Goal: Information Seeking & Learning: Learn about a topic

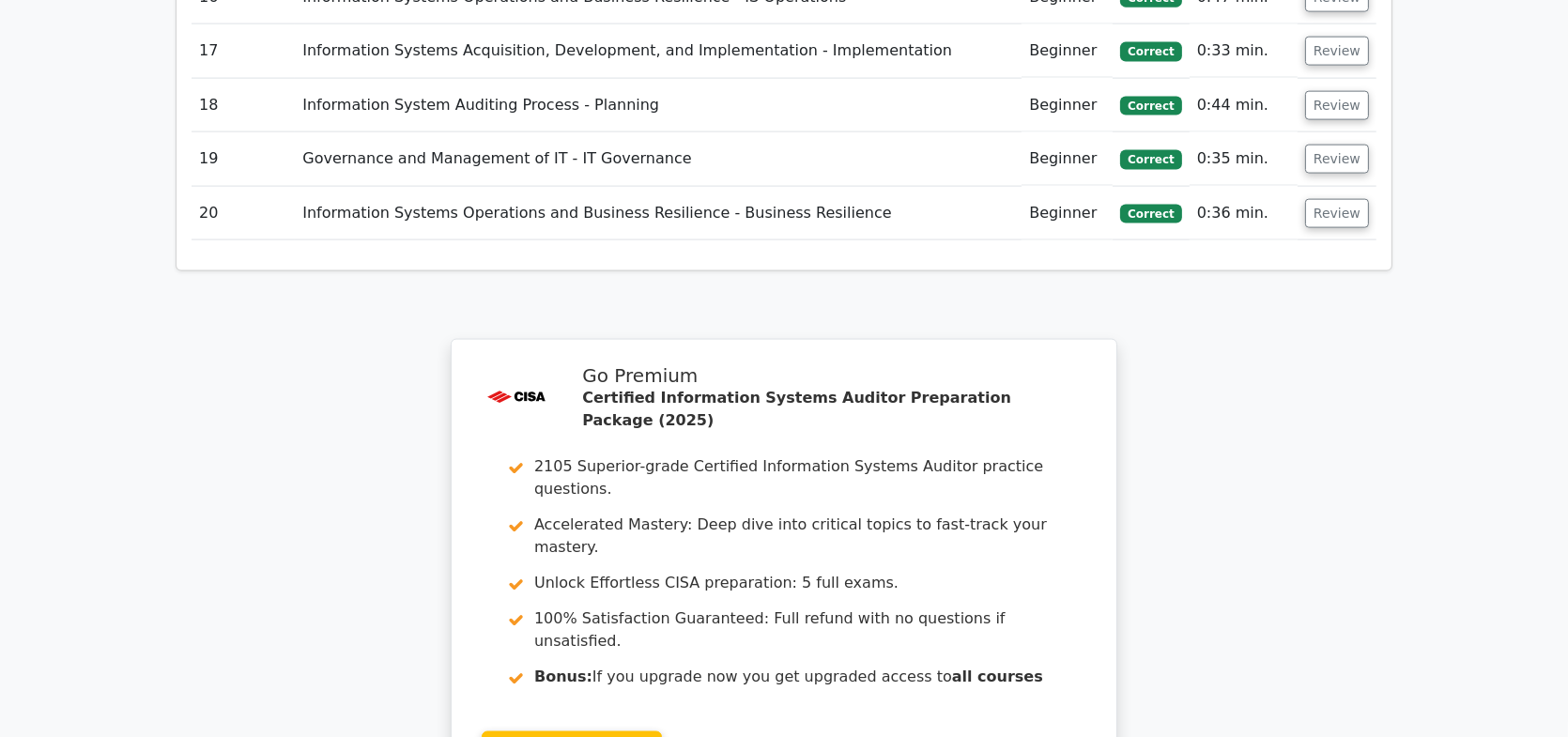
scroll to position [3538, 0]
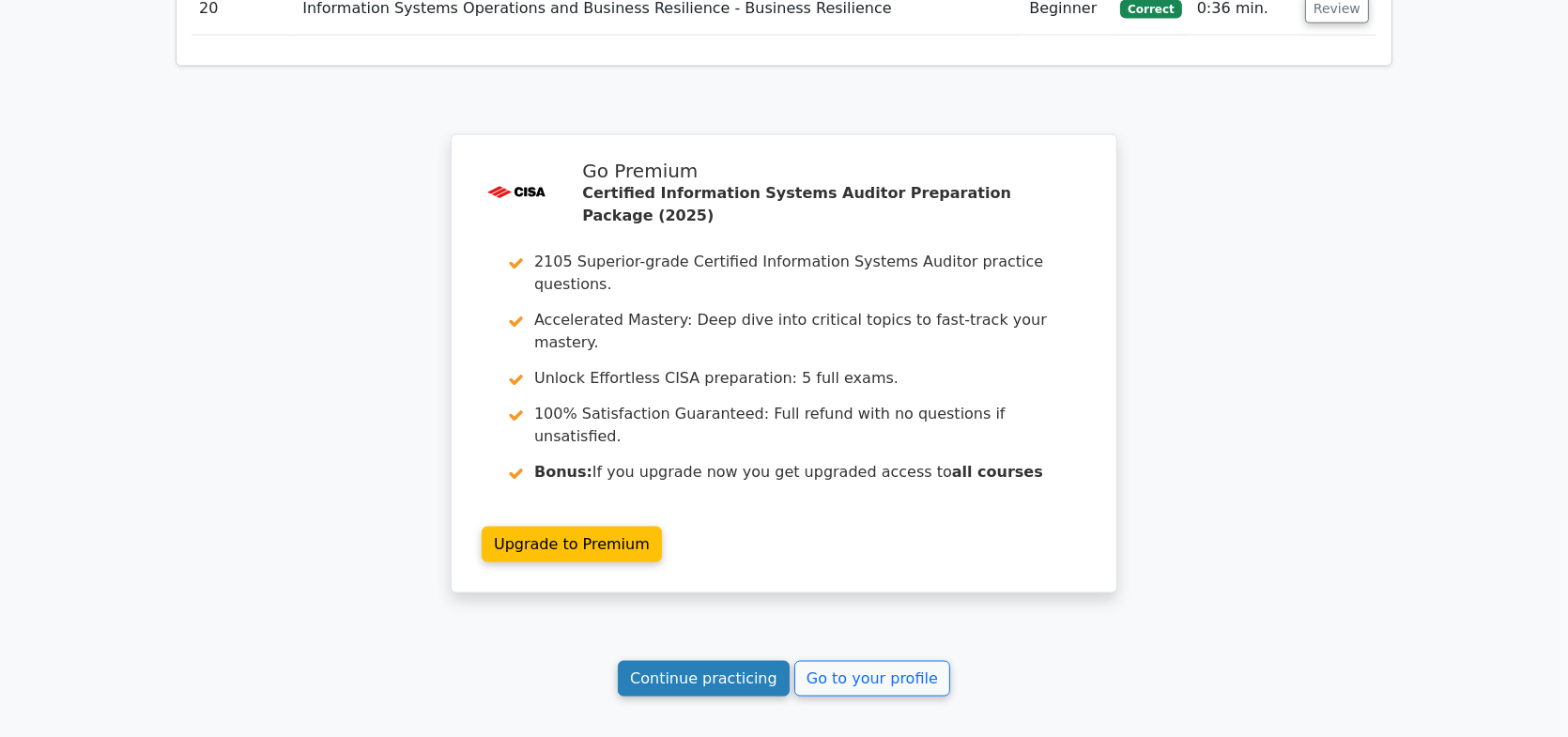
click at [657, 661] on link "Continue practicing" at bounding box center [704, 679] width 172 height 36
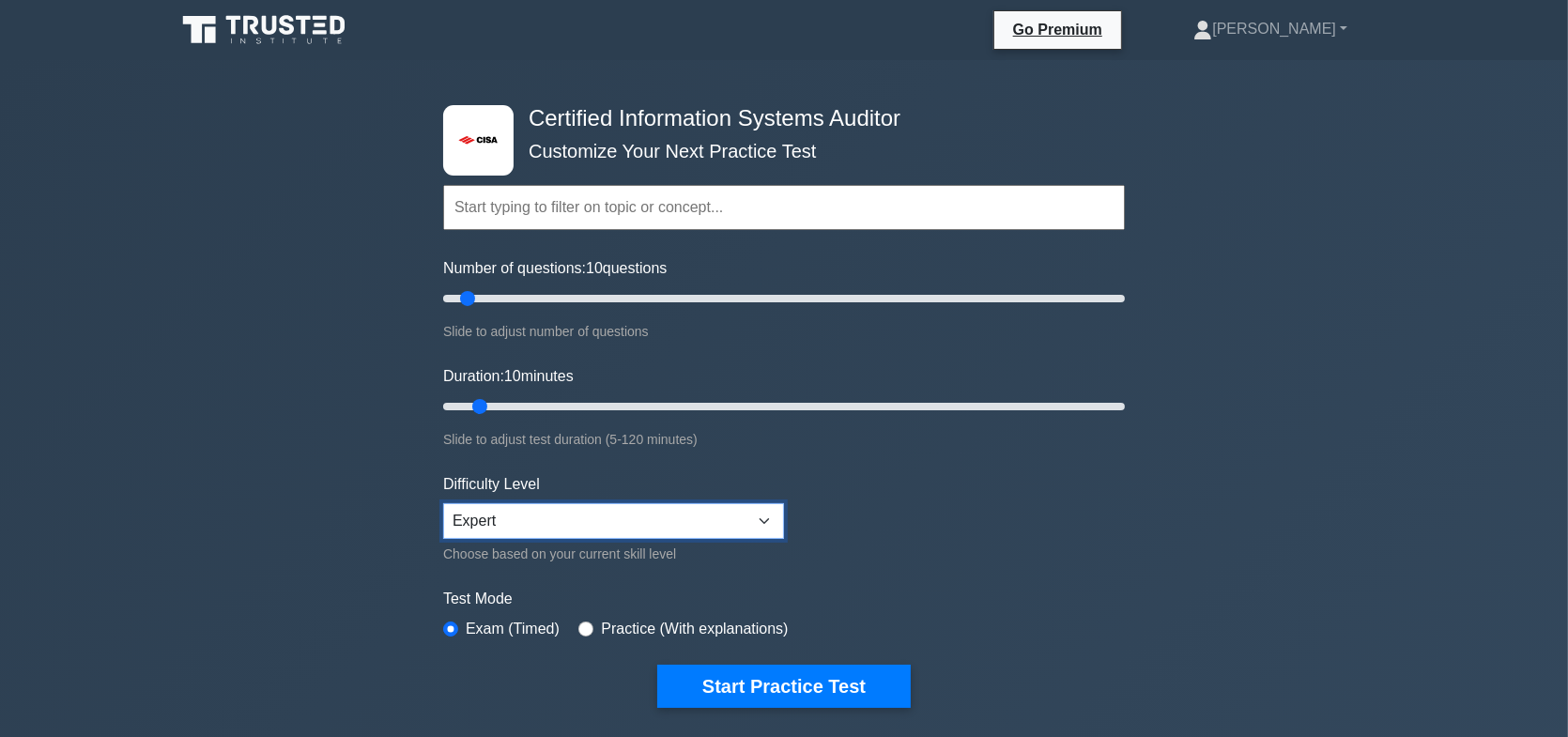
click at [756, 521] on select "Beginner Intermediate Expert" at bounding box center [614, 521] width 340 height 36
select select "intermediate"
click at [444, 503] on select "Beginner Intermediate Expert" at bounding box center [614, 521] width 340 height 36
click at [1071, 557] on form "Topics Information System Auditing Process - Planning Information System Auditi…" at bounding box center [784, 417] width 682 height 580
drag, startPoint x: 472, startPoint y: 300, endPoint x: 482, endPoint y: 300, distance: 10.0
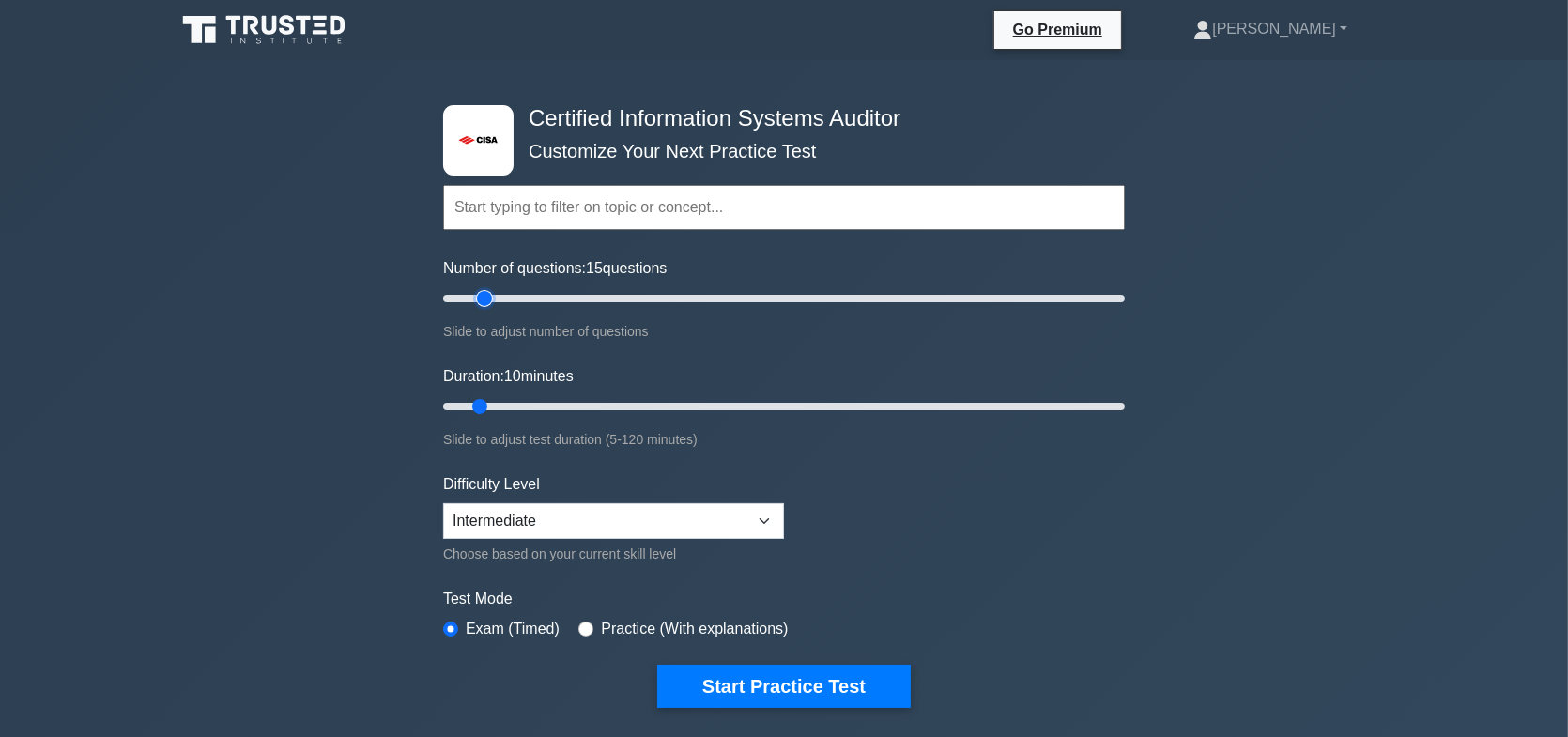
type input "15"
click at [482, 300] on input "Number of questions: 15 questions" at bounding box center [784, 299] width 682 height 23
drag, startPoint x: 480, startPoint y: 403, endPoint x: 529, endPoint y: 408, distance: 49.3
type input "20"
click at [529, 408] on input "Duration: 20 minutes" at bounding box center [784, 407] width 682 height 23
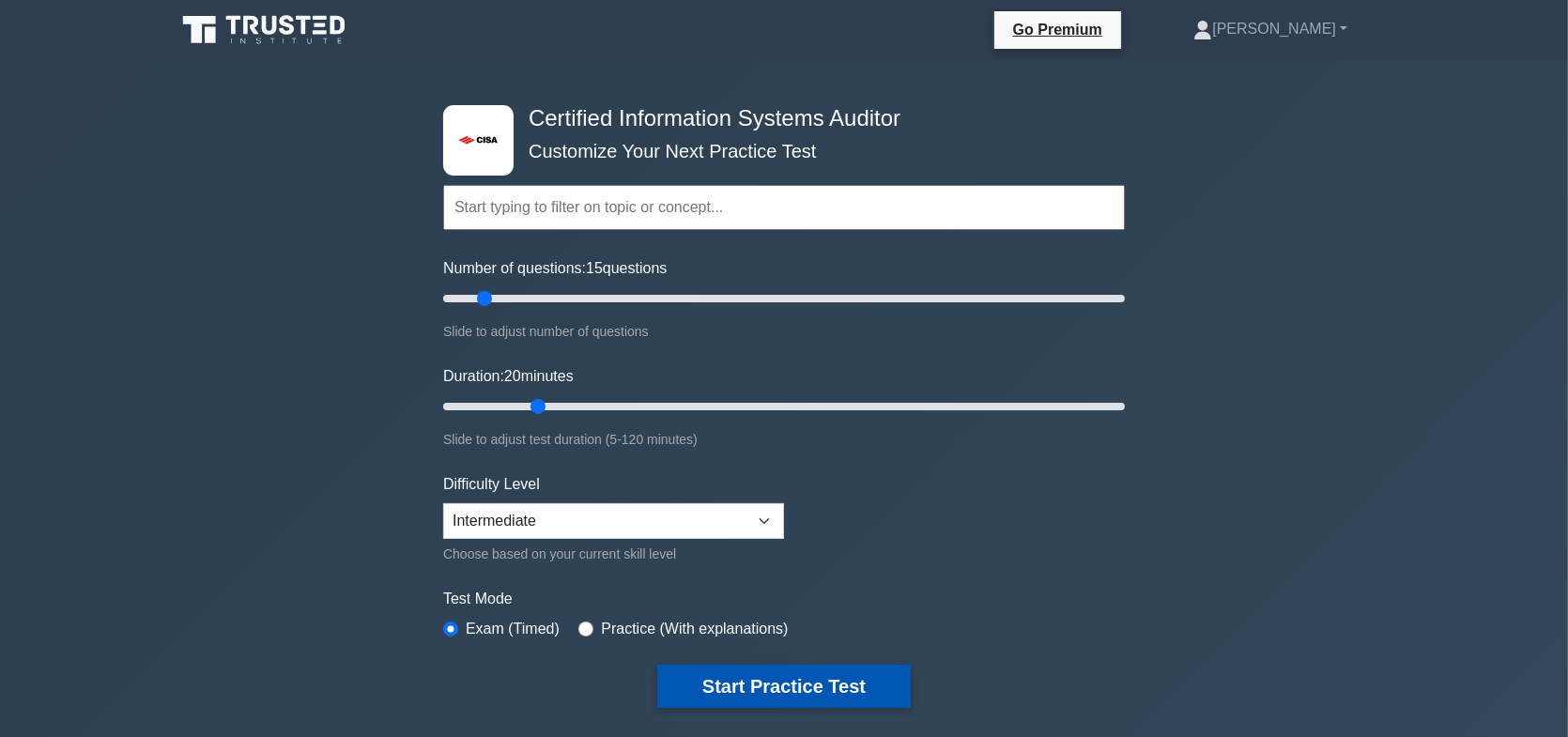
click at [771, 689] on button "Start Practice Test" at bounding box center [784, 687] width 253 height 44
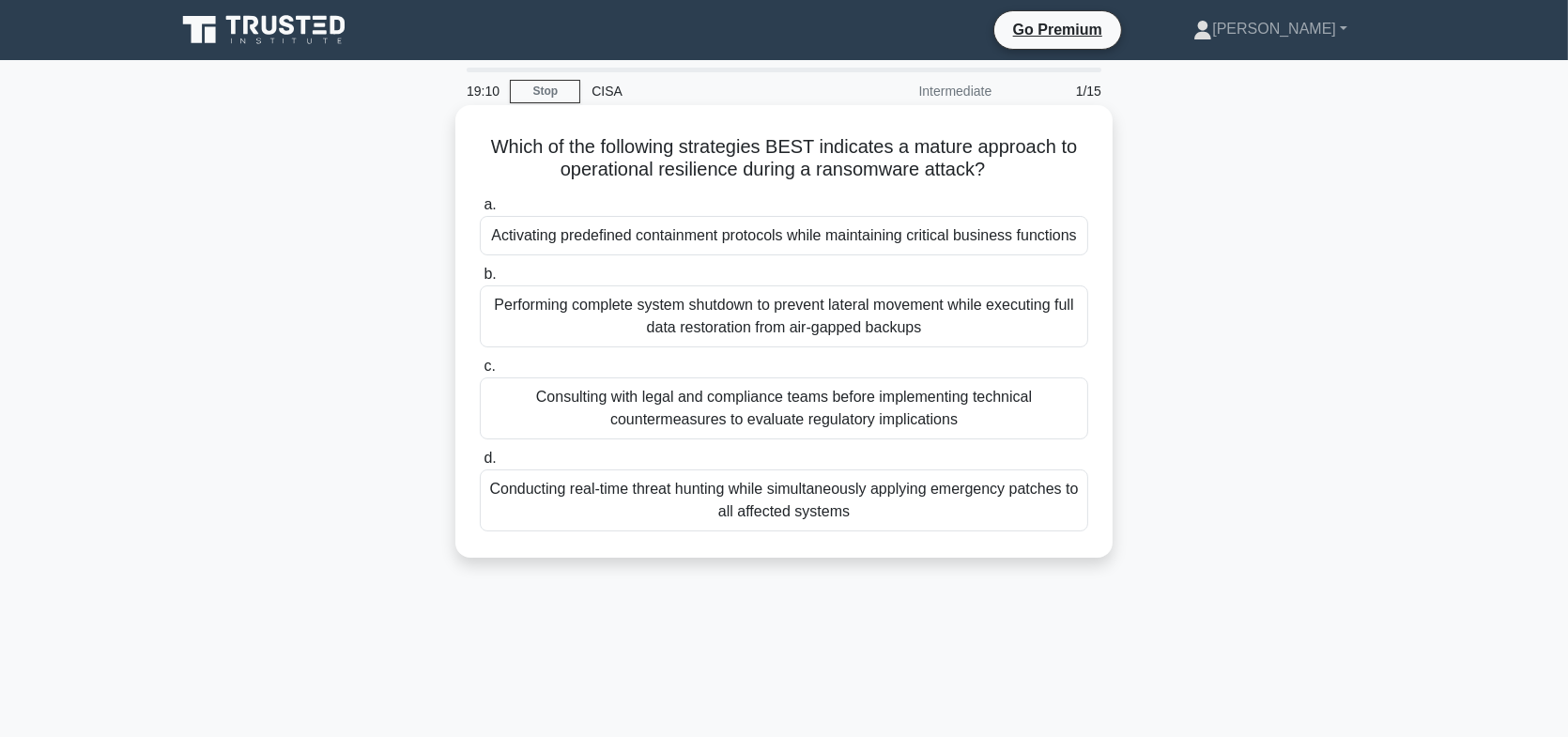
click at [837, 241] on div "Activating predefined containment protocols while maintaining critical business…" at bounding box center [783, 236] width 608 height 40
click at [479, 211] on input "a. Activating predefined containment protocols while maintaining critical busin…" at bounding box center [479, 204] width 0 height 12
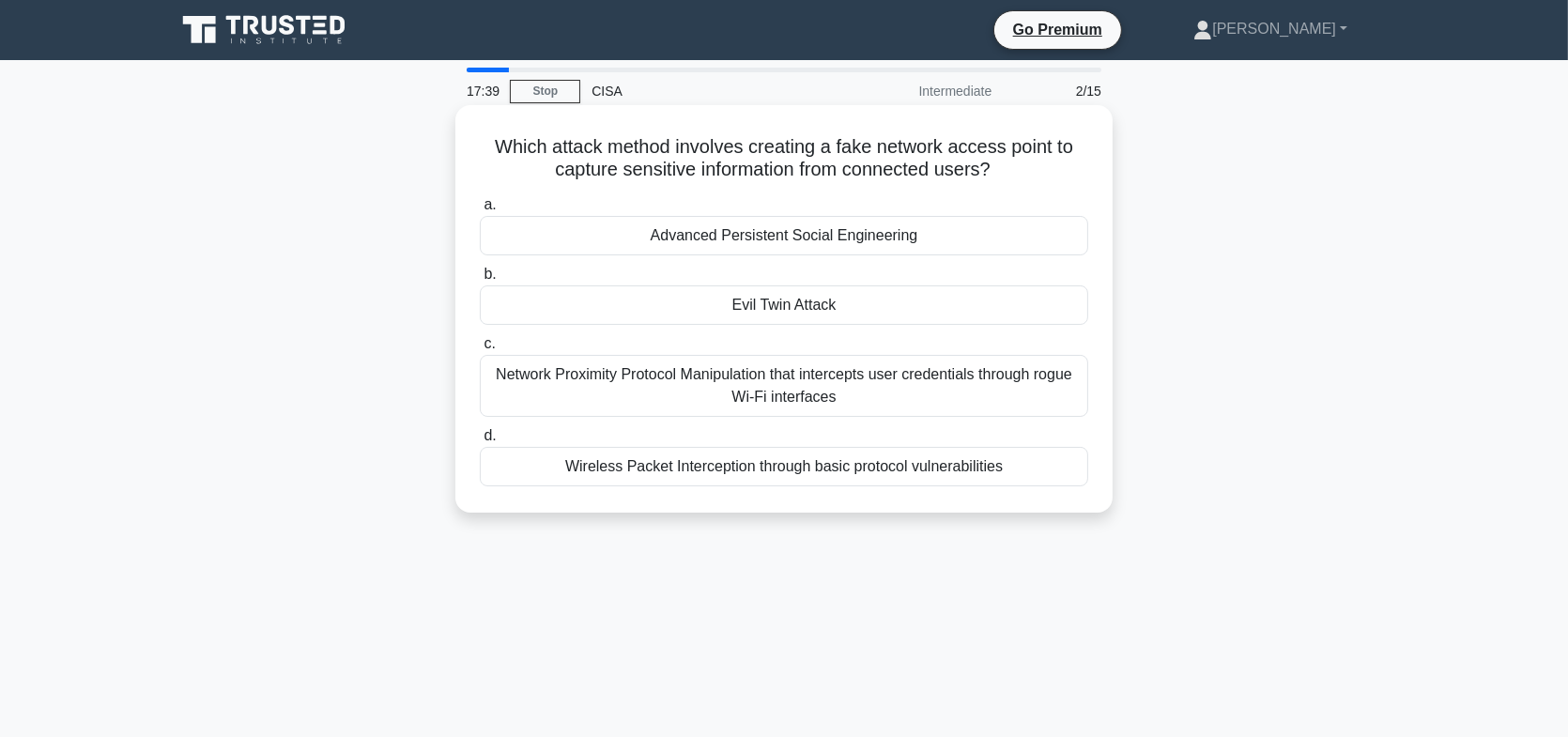
click at [842, 381] on div "Network Proximity Protocol Manipulation that intercepts user credentials throug…" at bounding box center [783, 386] width 608 height 62
click at [479, 350] on input "c. Network Proximity Protocol Manipulation that intercepts user credentials thr…" at bounding box center [479, 343] width 0 height 12
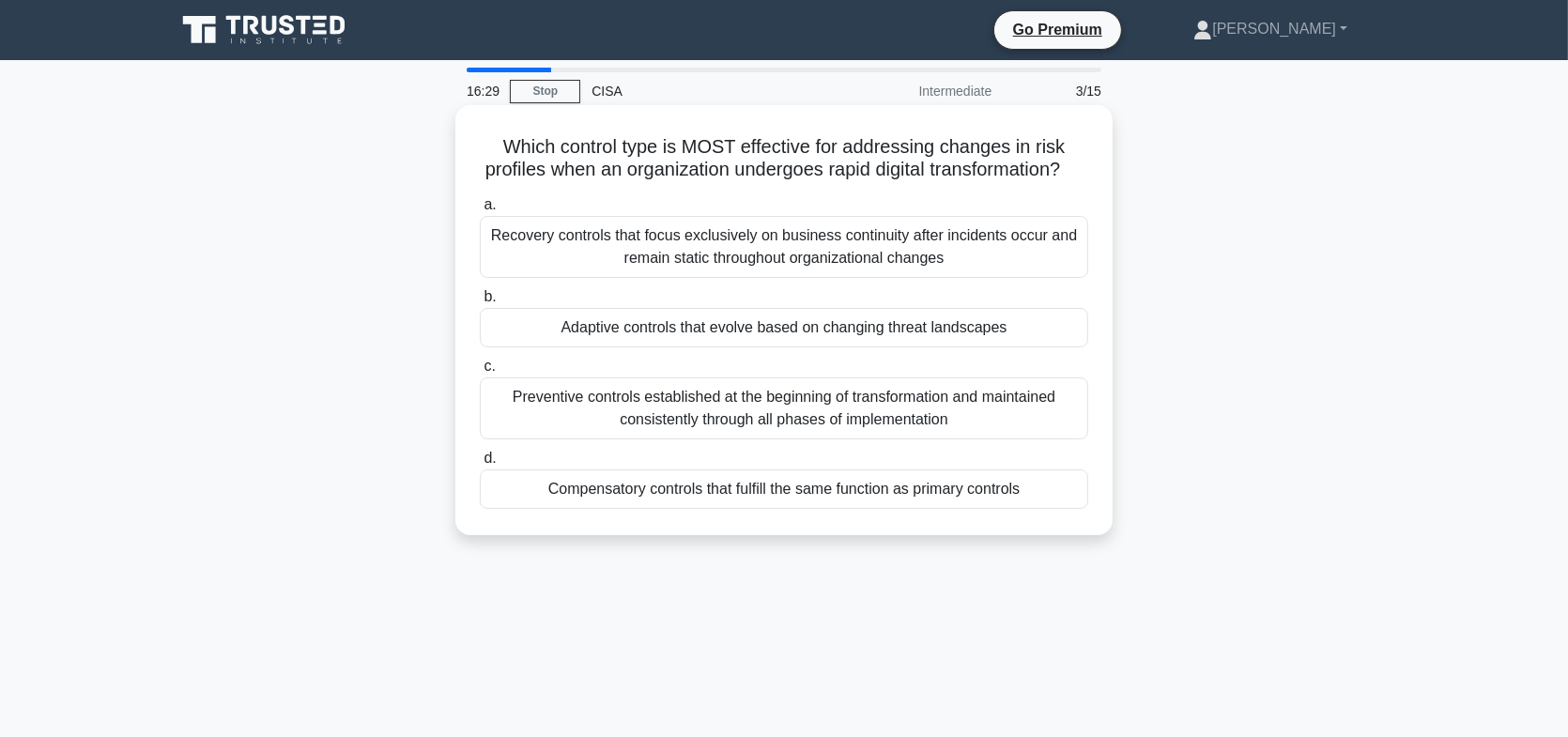
click at [793, 347] on div "Adaptive controls that evolve based on changing threat landscapes" at bounding box center [783, 328] width 608 height 40
click at [479, 304] on input "b. Adaptive controls that evolve based on changing threat landscapes" at bounding box center [479, 297] width 0 height 12
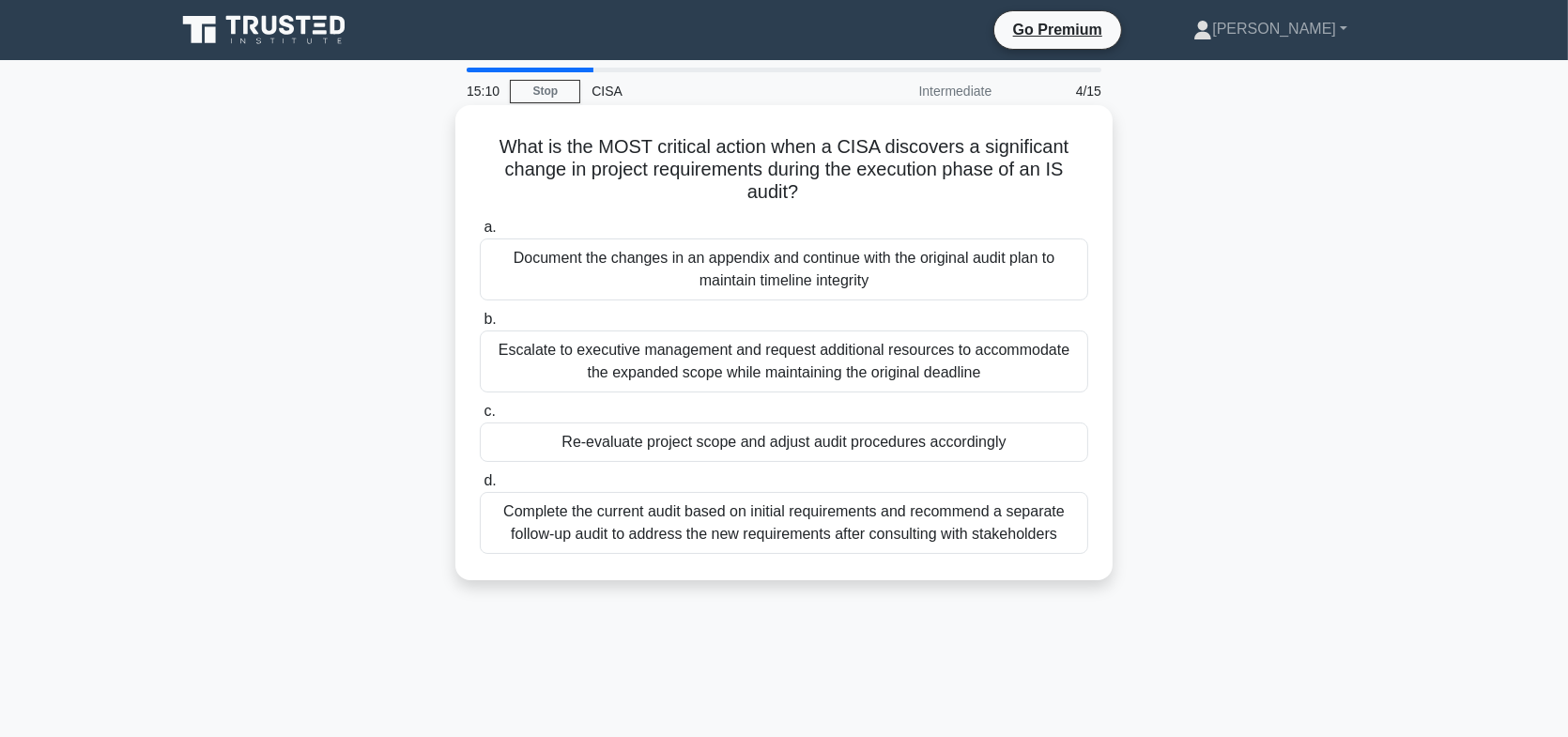
click at [878, 377] on div "Escalate to executive management and request additional resources to accommodat…" at bounding box center [783, 361] width 608 height 62
click at [479, 325] on input "b. Escalate to executive management and request additional resources to accommo…" at bounding box center [479, 320] width 0 height 12
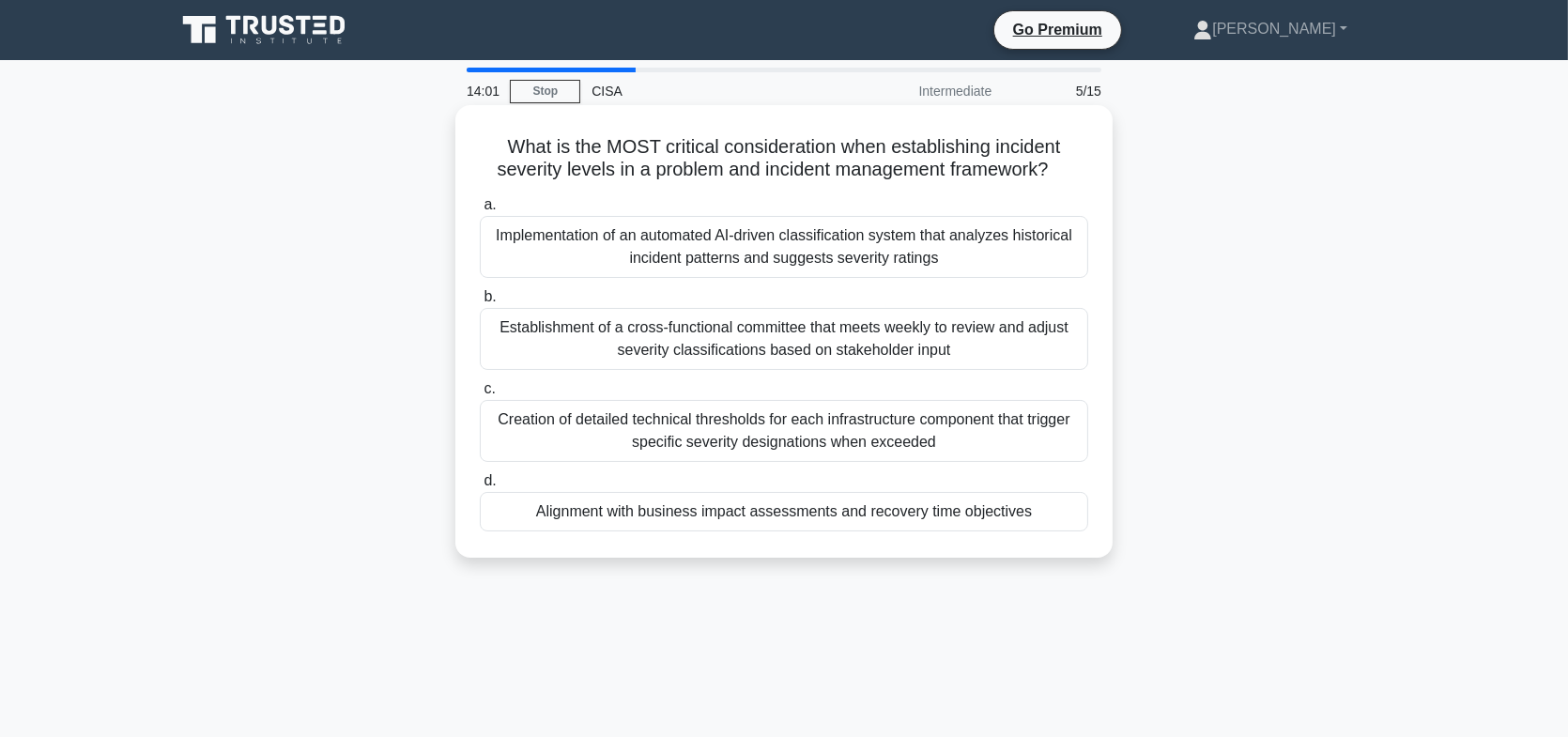
click at [910, 516] on div "Alignment with business impact assessments and recovery time objectives" at bounding box center [783, 512] width 608 height 40
click at [479, 487] on input "d. Alignment with business impact assessments and recovery time objectives" at bounding box center [479, 481] width 0 height 12
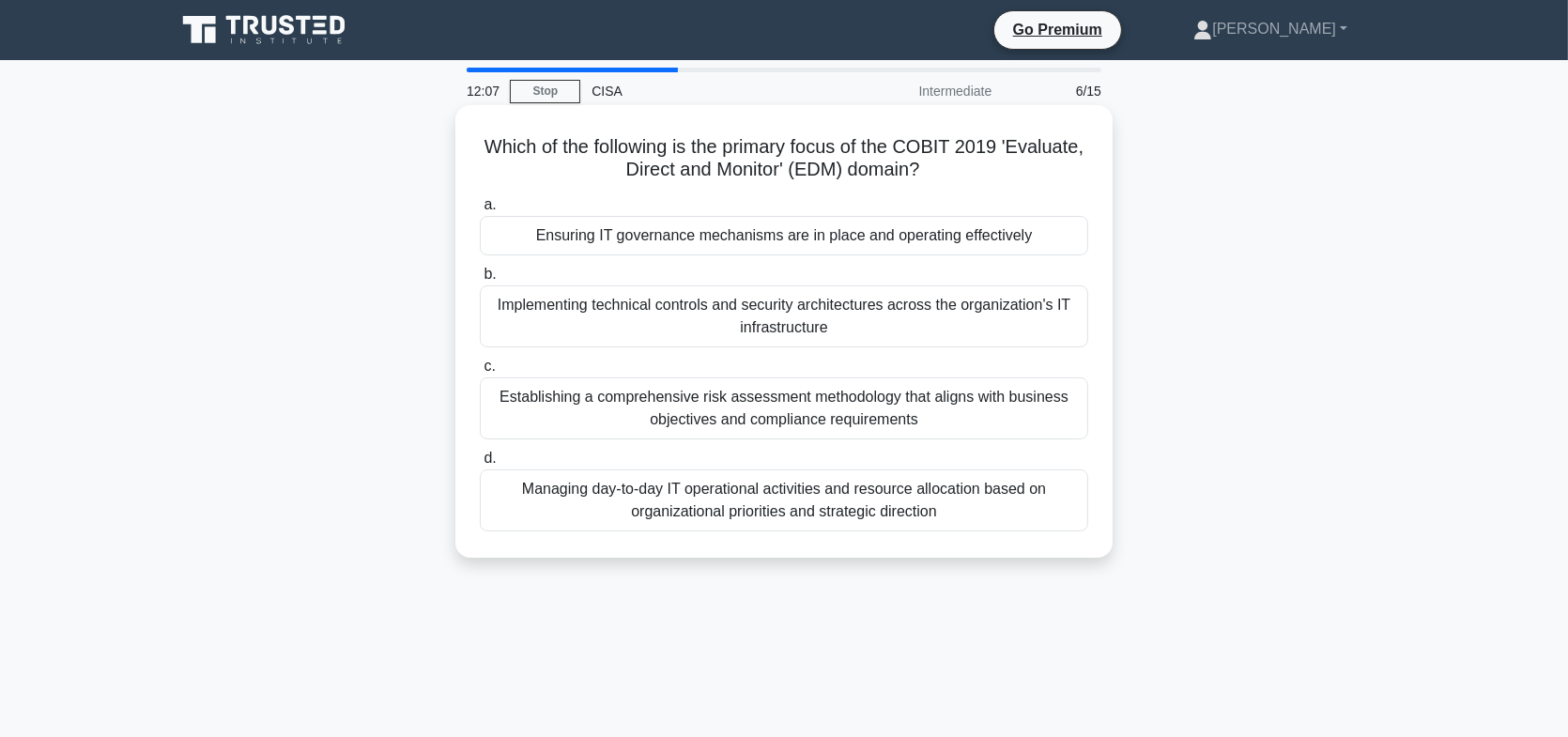
click at [780, 327] on div "Implementing technical controls and security architectures across the organizat…" at bounding box center [783, 317] width 608 height 62
click at [479, 281] on input "b. Implementing technical controls and security architectures across the organi…" at bounding box center [479, 274] width 0 height 12
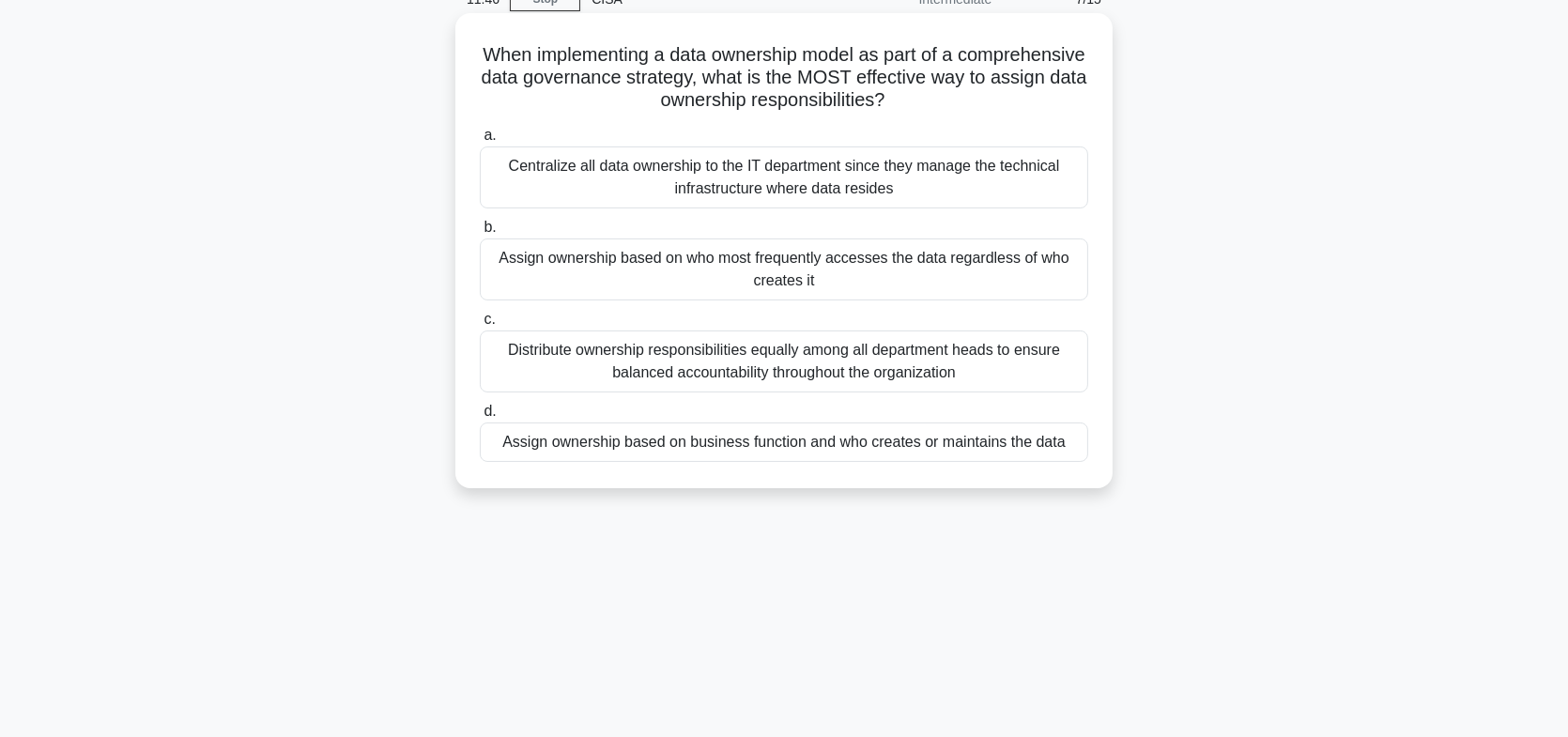
scroll to position [94, 0]
click at [888, 446] on div "Assign ownership based on business function and who creates or maintains the da…" at bounding box center [783, 441] width 608 height 40
click at [479, 416] on input "d. Assign ownership based on business function and who creates or maintains the…" at bounding box center [479, 410] width 0 height 12
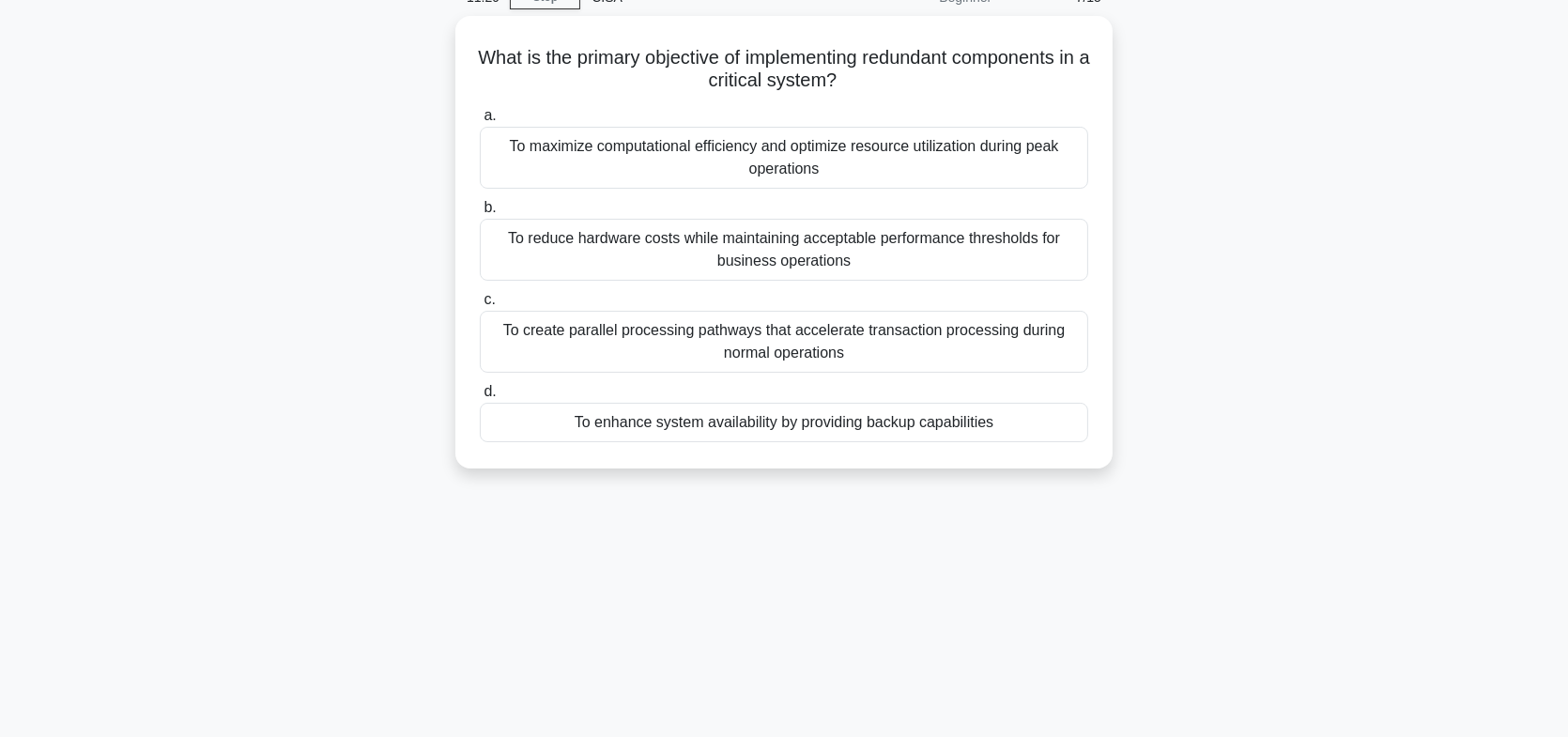
scroll to position [0, 0]
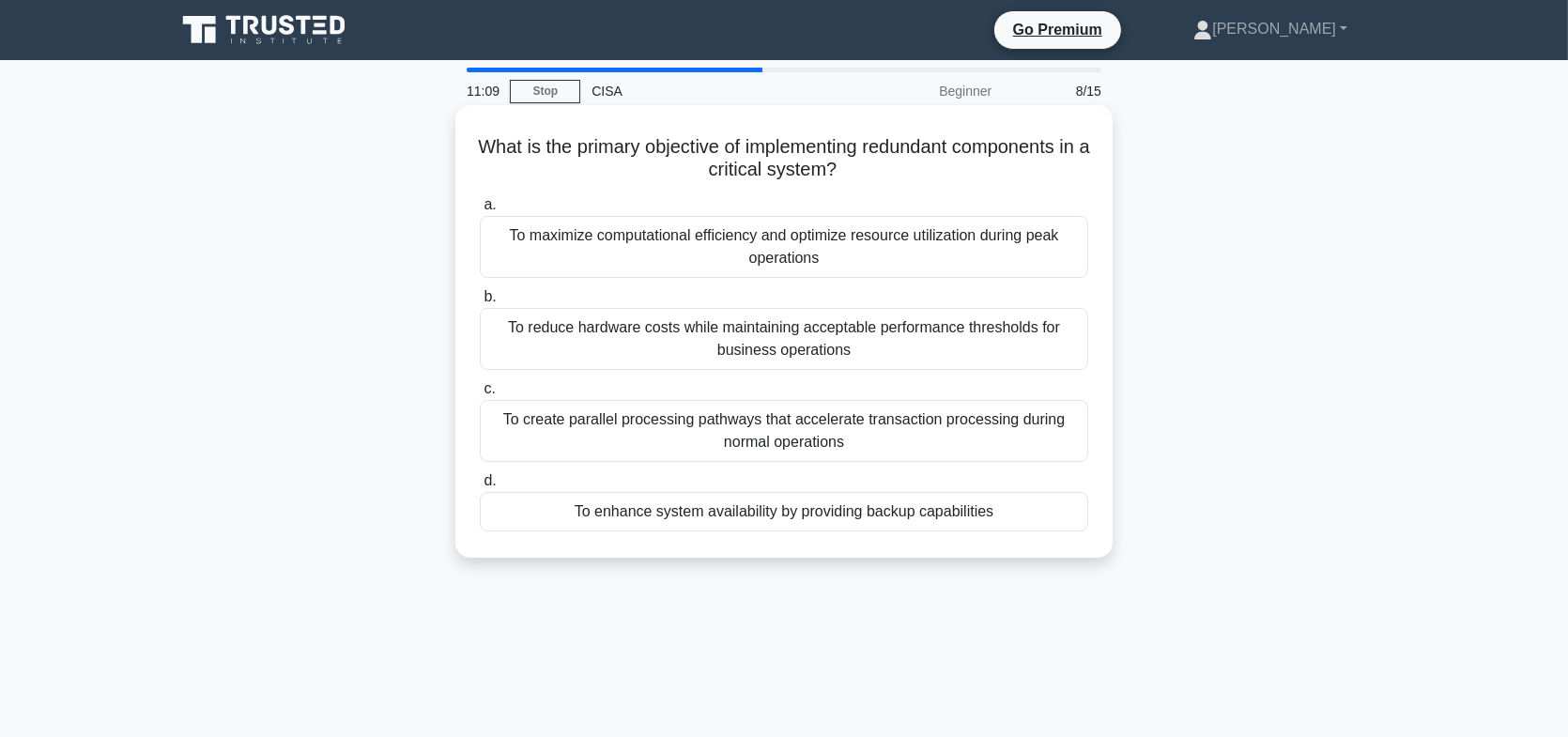
click at [774, 518] on div "To enhance system availability by providing backup capabilities" at bounding box center [783, 512] width 608 height 40
click at [479, 487] on input "d. To enhance system availability by providing backup capabilities" at bounding box center [479, 481] width 0 height 12
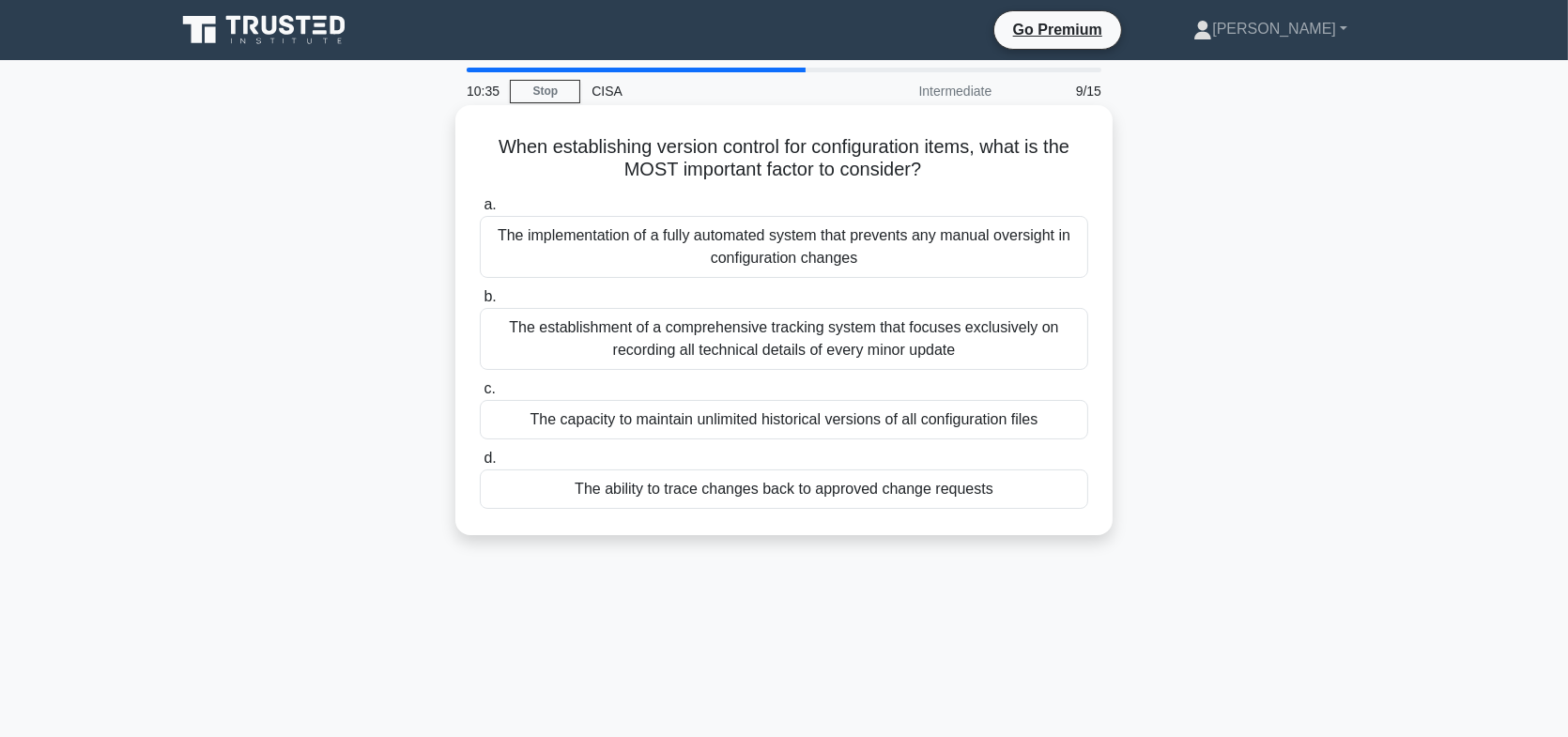
click at [889, 500] on div "The ability to trace changes back to approved change requests" at bounding box center [783, 489] width 608 height 40
click at [479, 465] on input "d. The ability to trace changes back to approved change requests" at bounding box center [479, 458] width 0 height 12
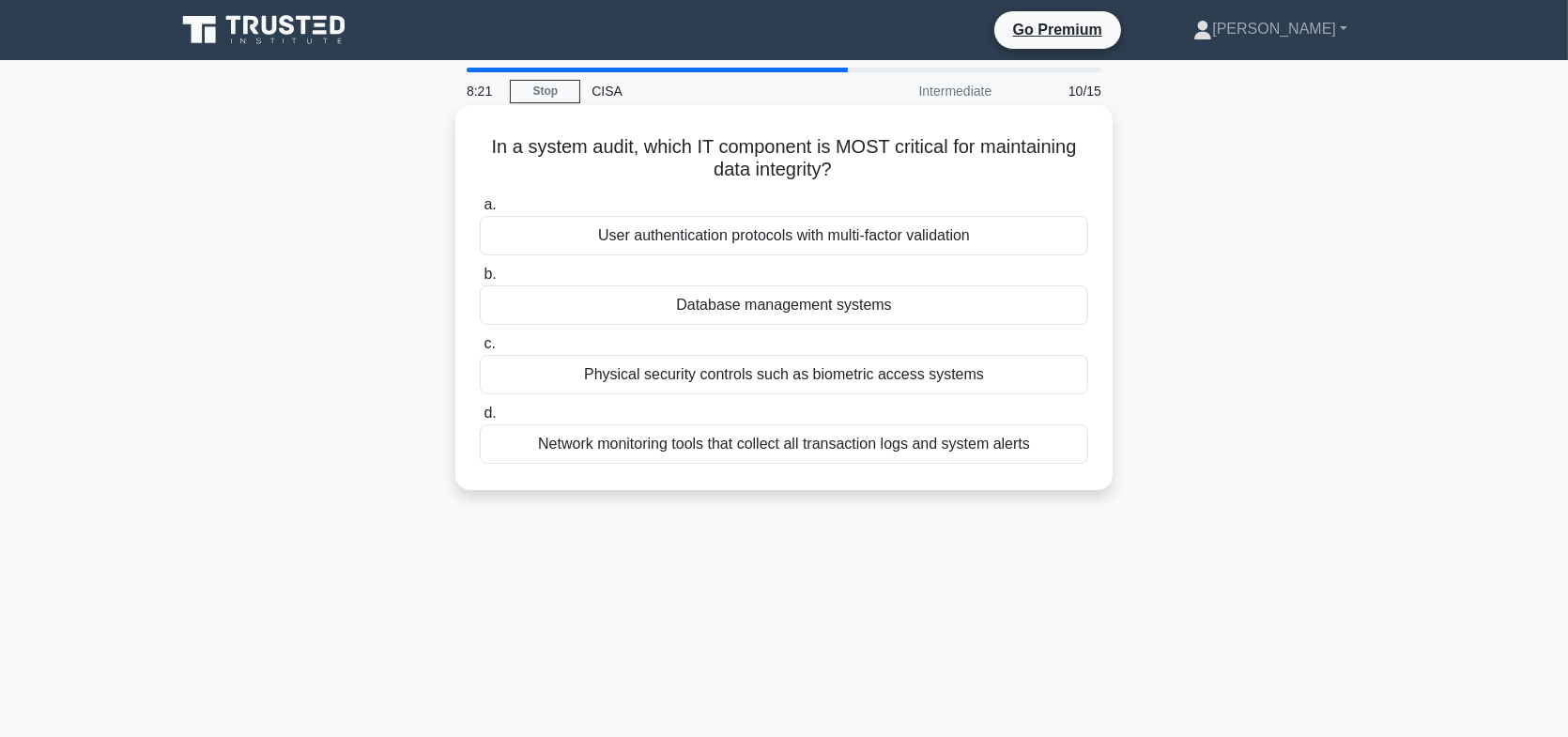
click at [880, 302] on div "Database management systems" at bounding box center [783, 306] width 608 height 40
click at [479, 281] on input "b. Database management systems" at bounding box center [479, 274] width 0 height 12
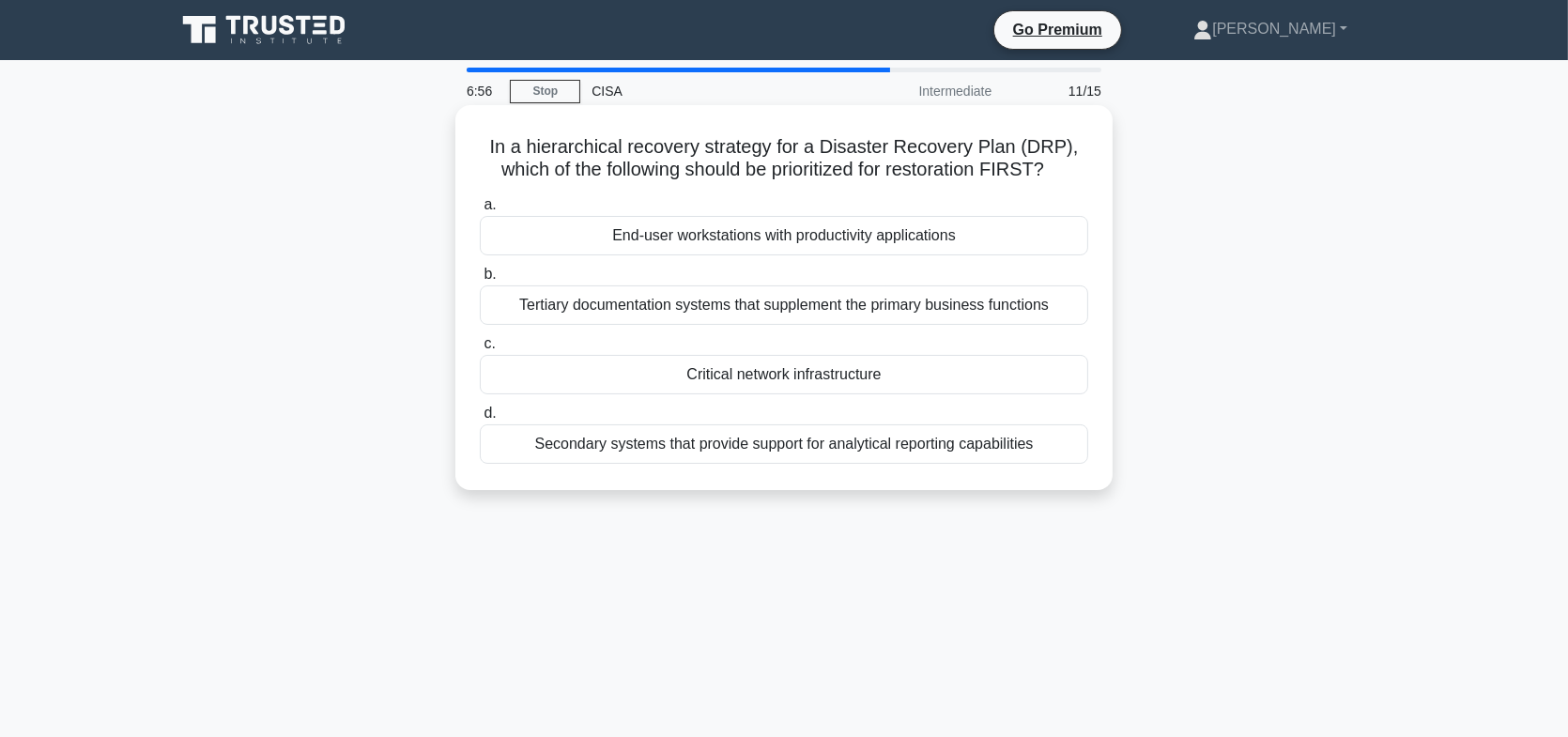
drag, startPoint x: 489, startPoint y: 144, endPoint x: 1056, endPoint y: 437, distance: 638.2
click at [1056, 437] on div "In a hierarchical recovery strategy for a Disaster Recovery Plan (DRP), which o…" at bounding box center [783, 297] width 642 height 370
copy div "In a hierarchical recovery strategy for a Disaster Recovery Plan (DRP), which o…"
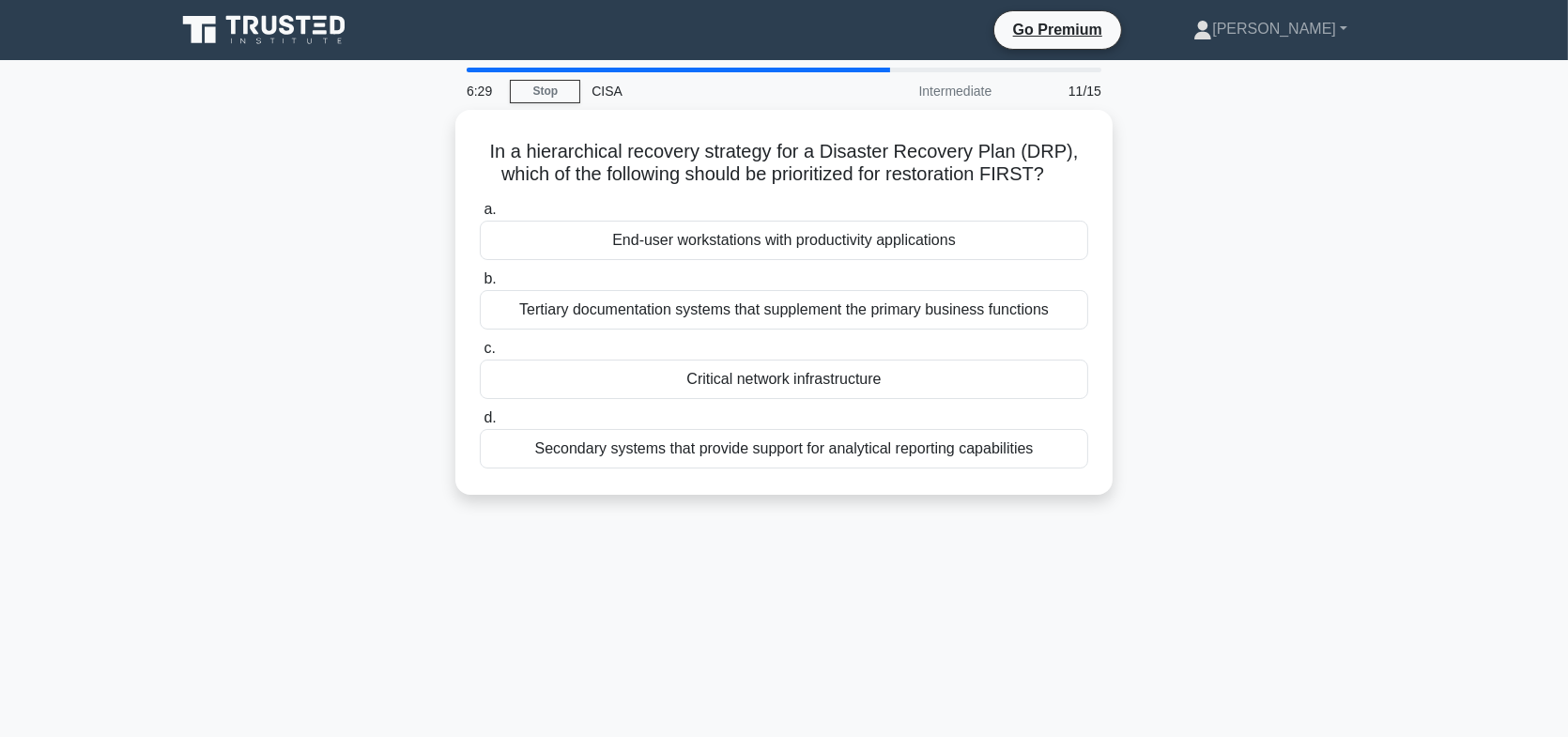
click at [1347, 448] on div "In a hierarchical recovery strategy for a Disaster Recovery Plan (DRP), which o…" at bounding box center [784, 313] width 1239 height 408
click at [1176, 479] on div "In a hierarchical recovery strategy for a Disaster Recovery Plan (DRP), which o…" at bounding box center [784, 313] width 1239 height 408
click at [902, 534] on div "6:28 Stop CISA Intermediate 11/15 In a hierarchical recovery strategy for a Dis…" at bounding box center [784, 536] width 1239 height 939
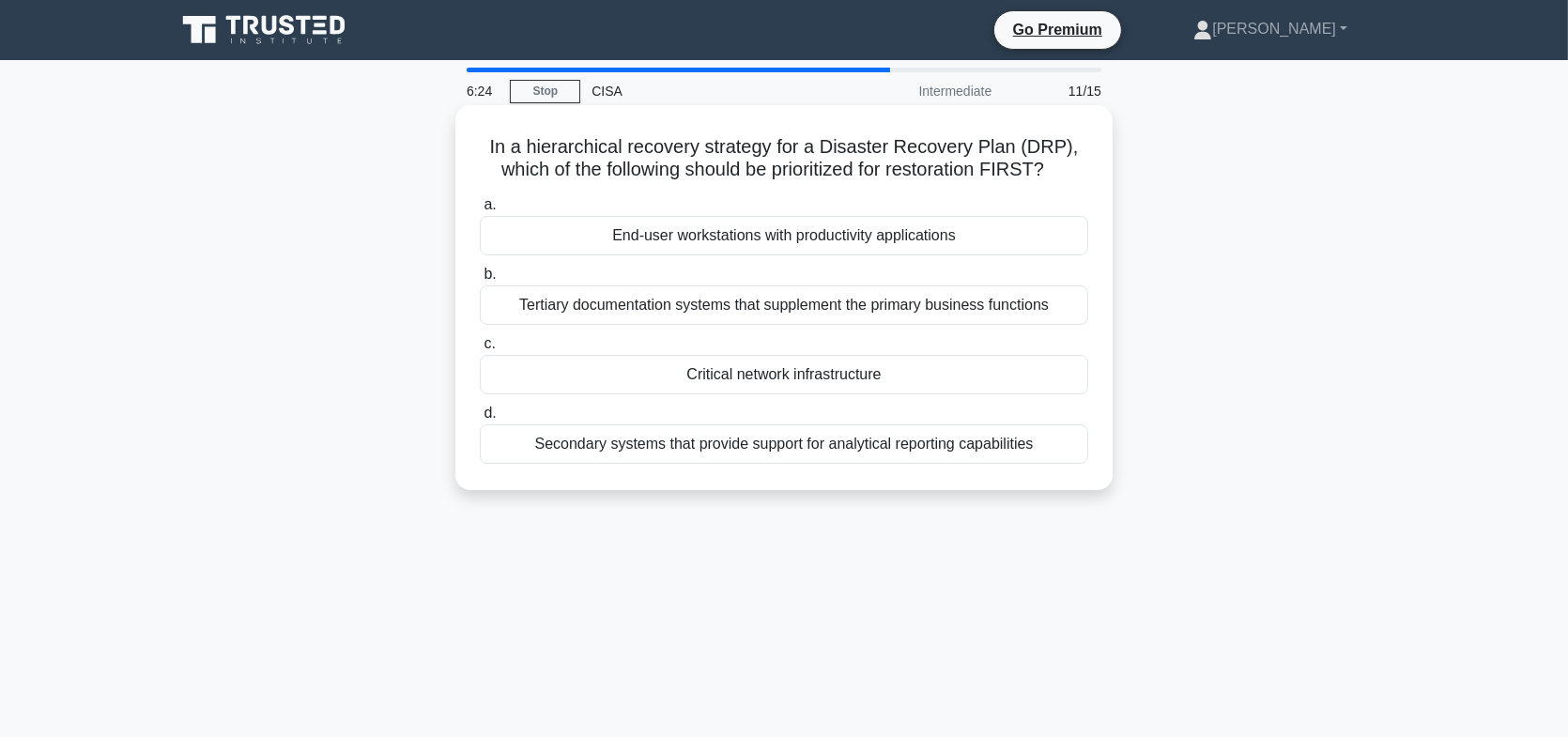
click at [640, 372] on div "Critical network infrastructure" at bounding box center [783, 375] width 608 height 40
click at [479, 350] on input "c. Critical network infrastructure" at bounding box center [479, 343] width 0 height 12
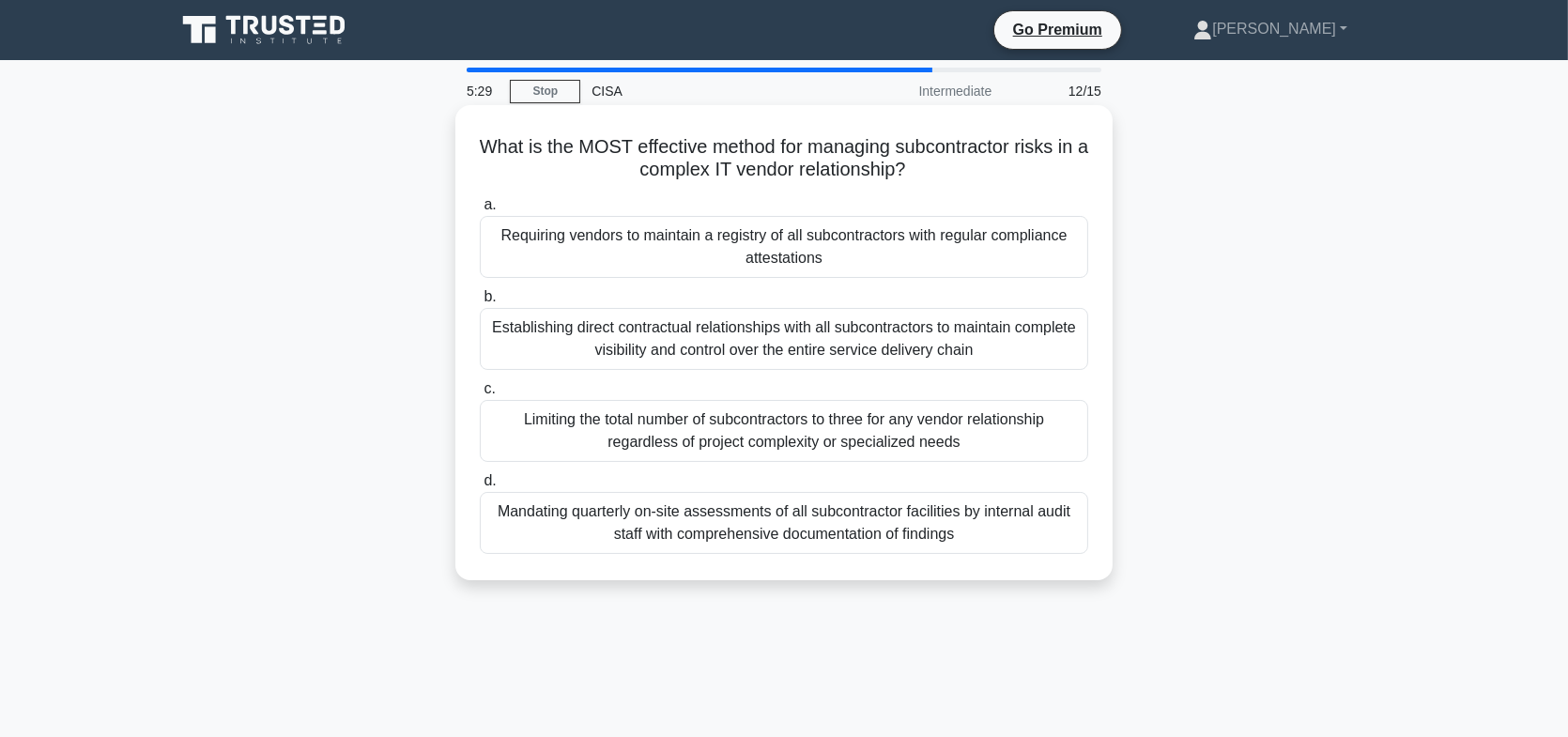
click at [892, 258] on div "Requiring vendors to maintain a registry of all subcontractors with regular com…" at bounding box center [783, 247] width 608 height 62
click at [479, 211] on input "a. Requiring vendors to maintain a registry of all subcontractors with regular …" at bounding box center [479, 204] width 0 height 12
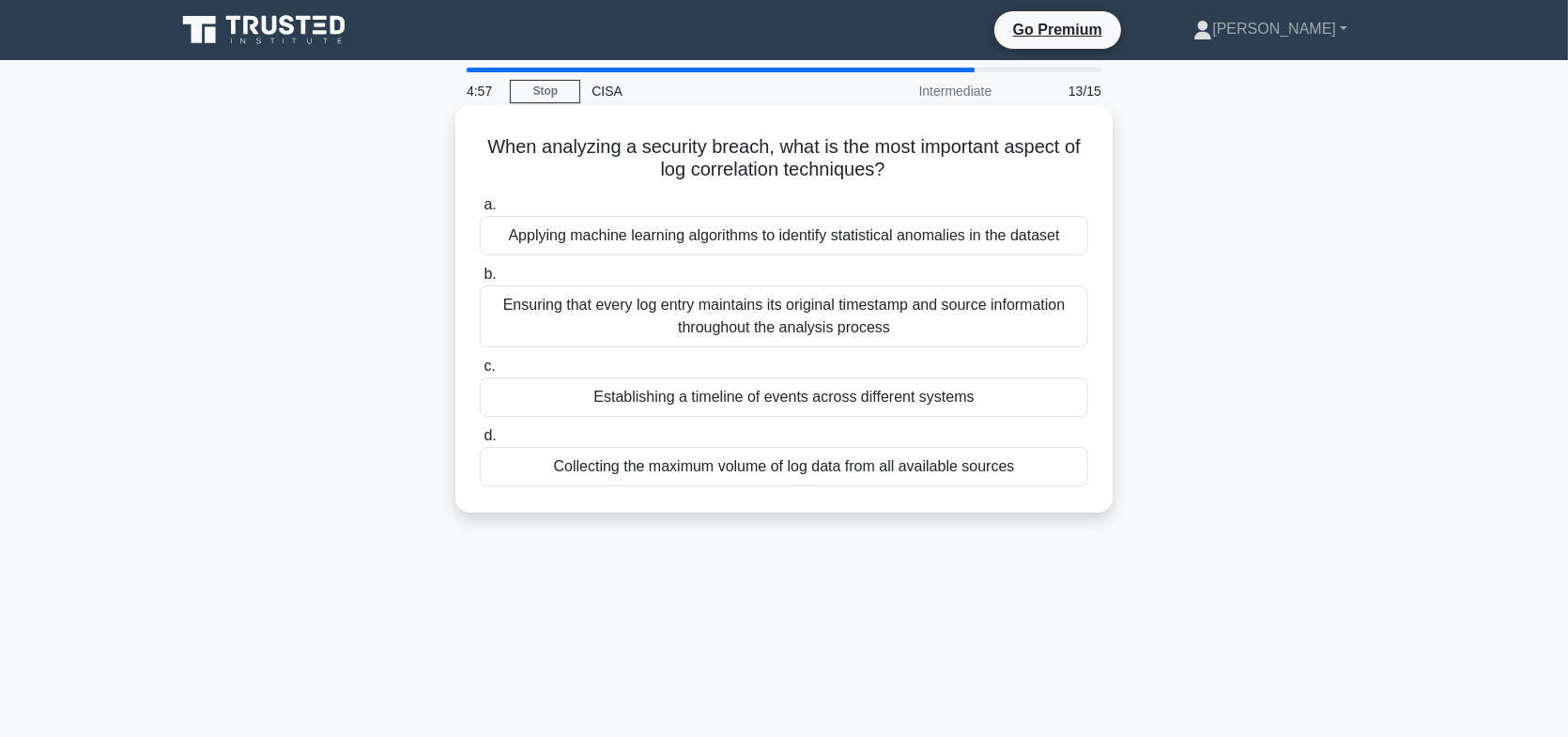
click at [810, 327] on div "Ensuring that every log entry maintains its original timestamp and source infor…" at bounding box center [783, 317] width 608 height 62
click at [479, 281] on input "b. Ensuring that every log entry maintains its original timestamp and source in…" at bounding box center [479, 274] width 0 height 12
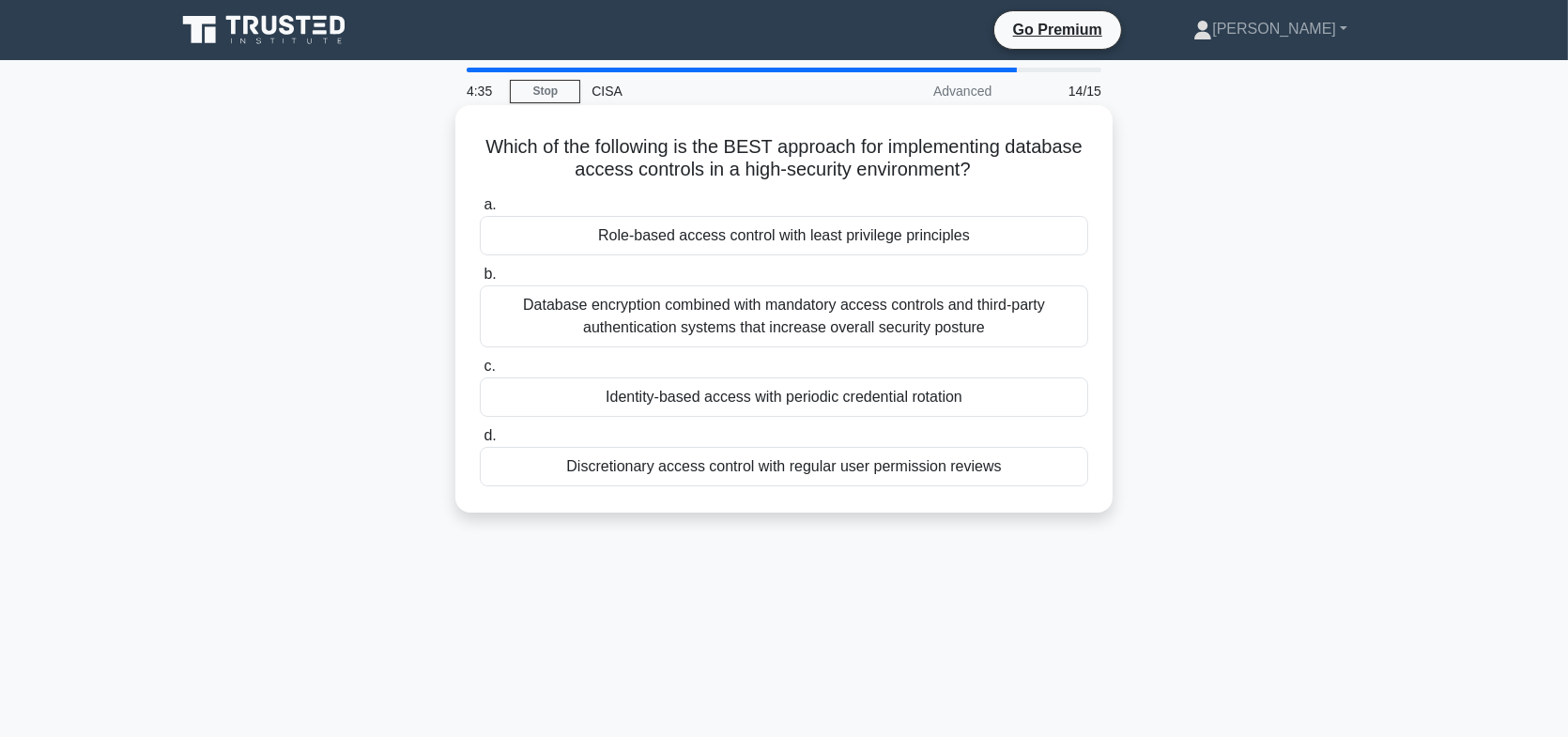
click at [887, 237] on div "Role-based access control with least privilege principles" at bounding box center [783, 236] width 608 height 40
click at [479, 211] on input "a. Role-based access control with least privilege principles" at bounding box center [479, 204] width 0 height 12
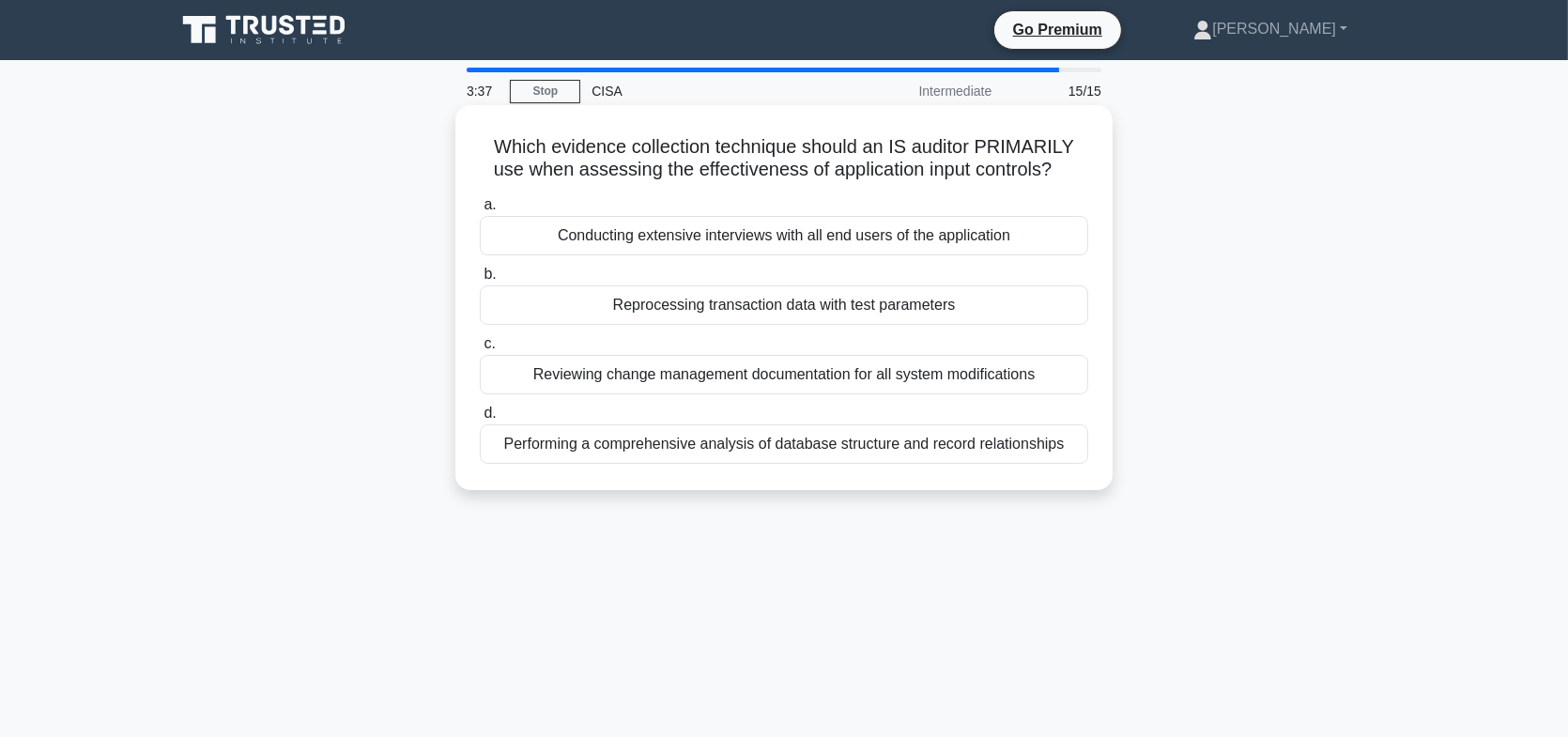
click at [908, 310] on div "Reprocessing transaction data with test parameters" at bounding box center [783, 306] width 608 height 40
click at [479, 281] on input "b. Reprocessing transaction data with test parameters" at bounding box center [479, 274] width 0 height 12
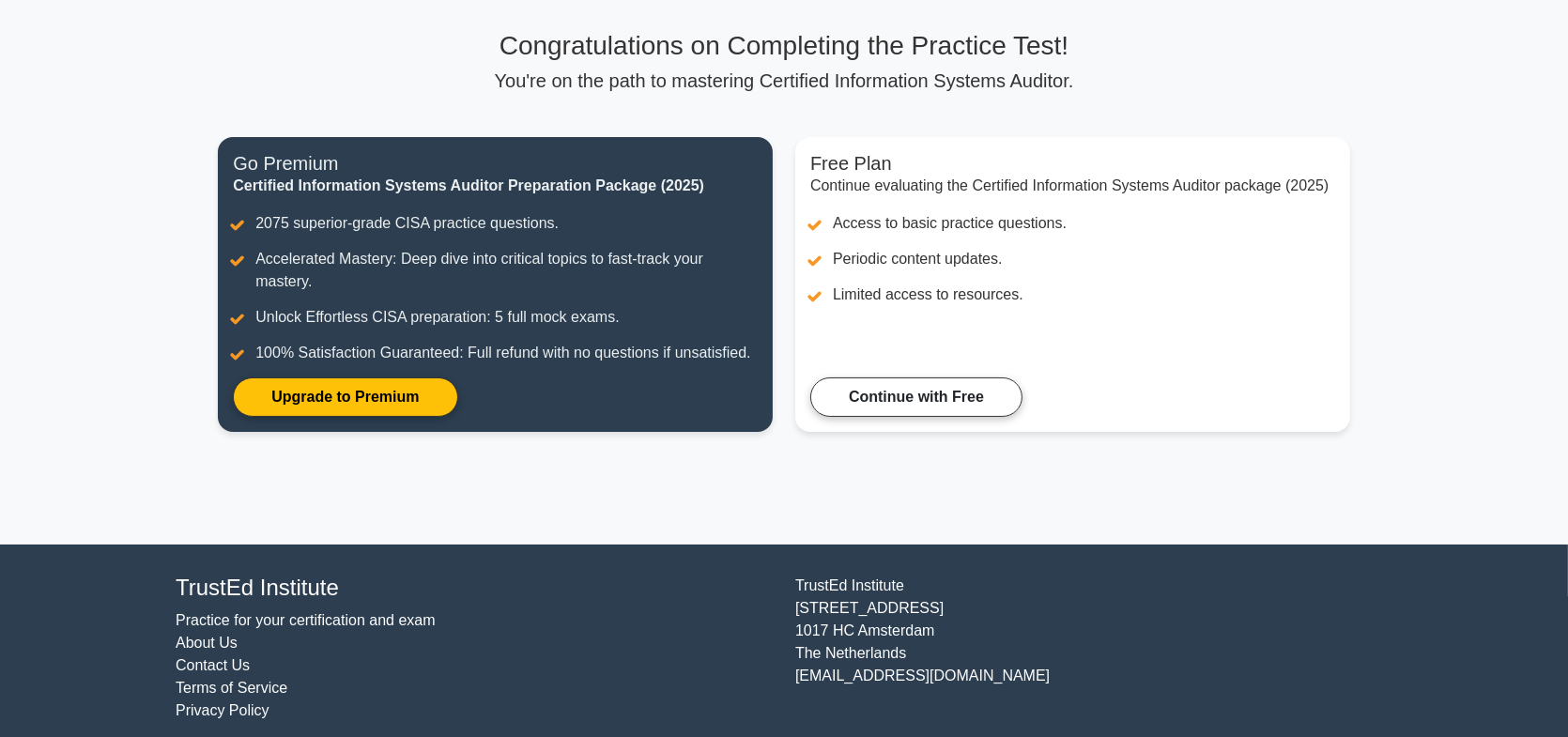
scroll to position [133, 0]
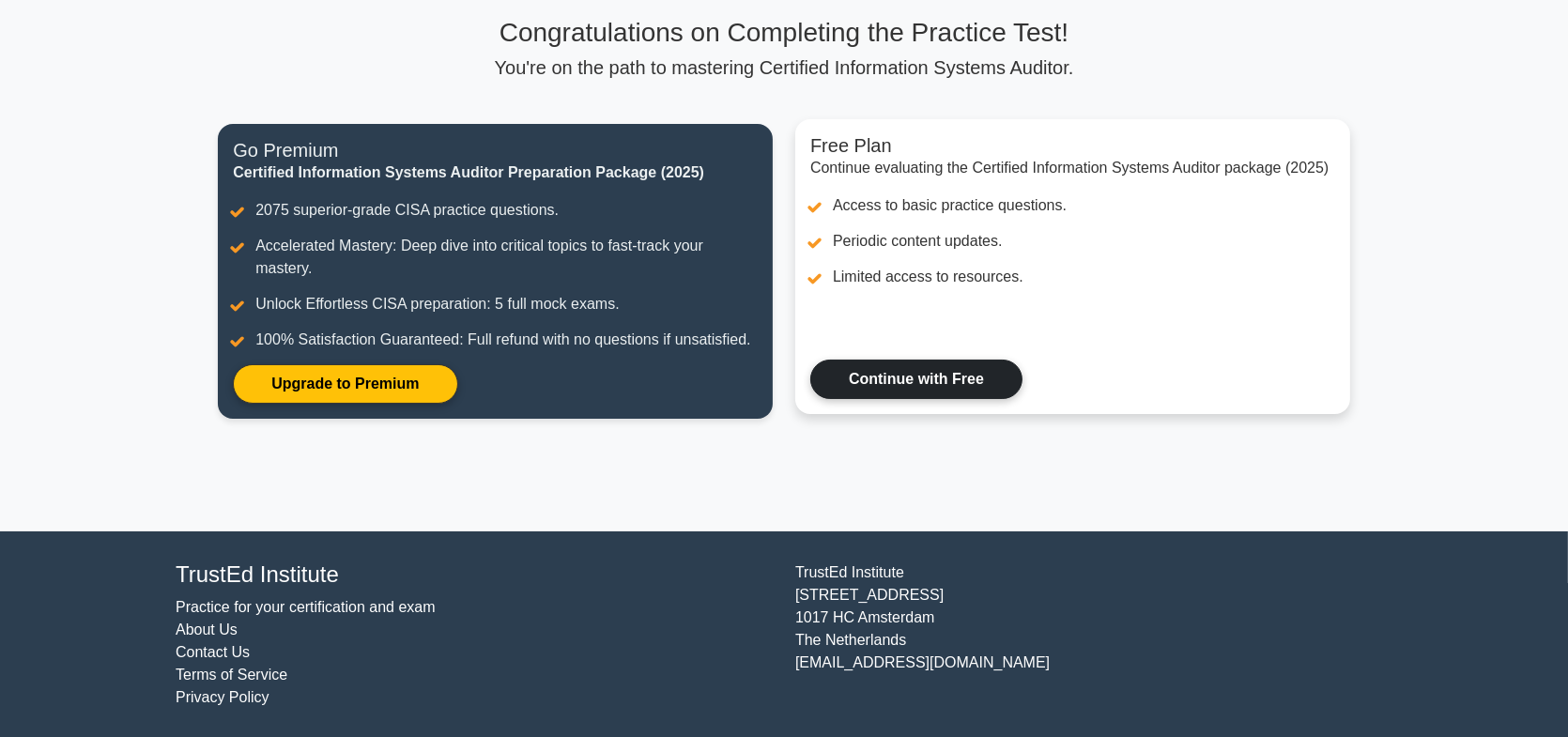
click at [916, 373] on link "Continue with Free" at bounding box center [916, 379] width 212 height 40
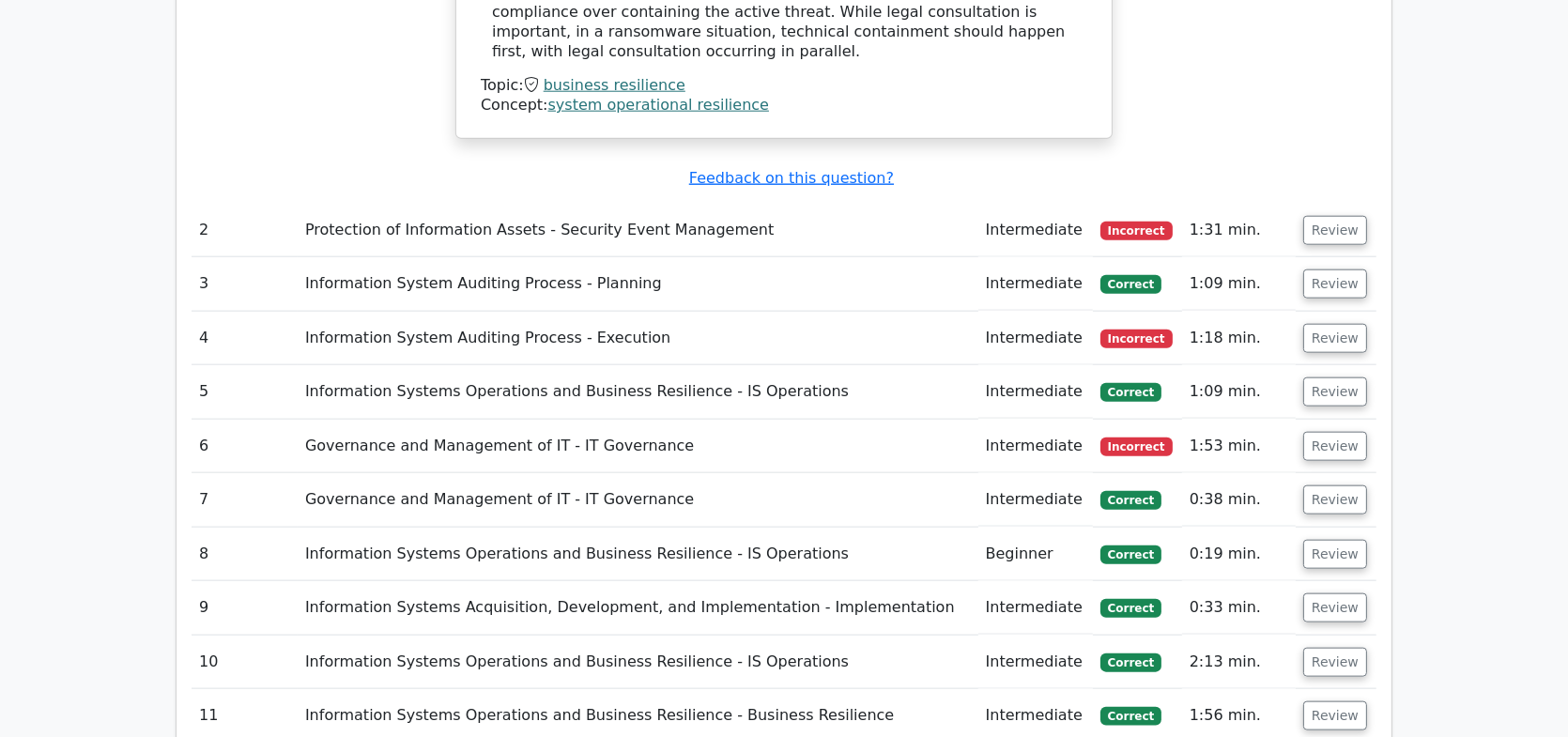
scroll to position [2629, 0]
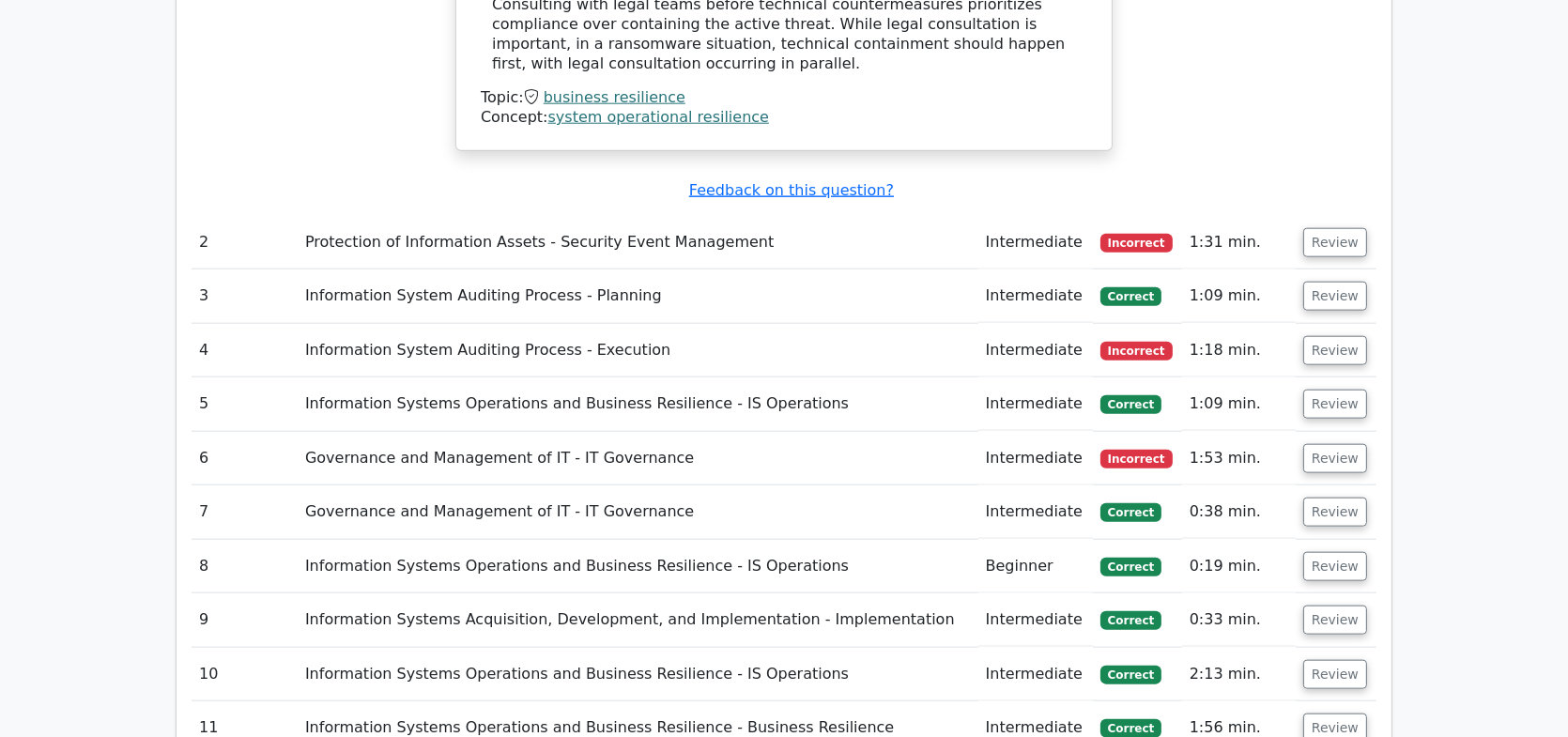
click at [575, 216] on td "Protection of Information Assets - Security Event Management" at bounding box center [638, 242] width 681 height 54
click at [1340, 228] on button "Review" at bounding box center [1334, 242] width 63 height 29
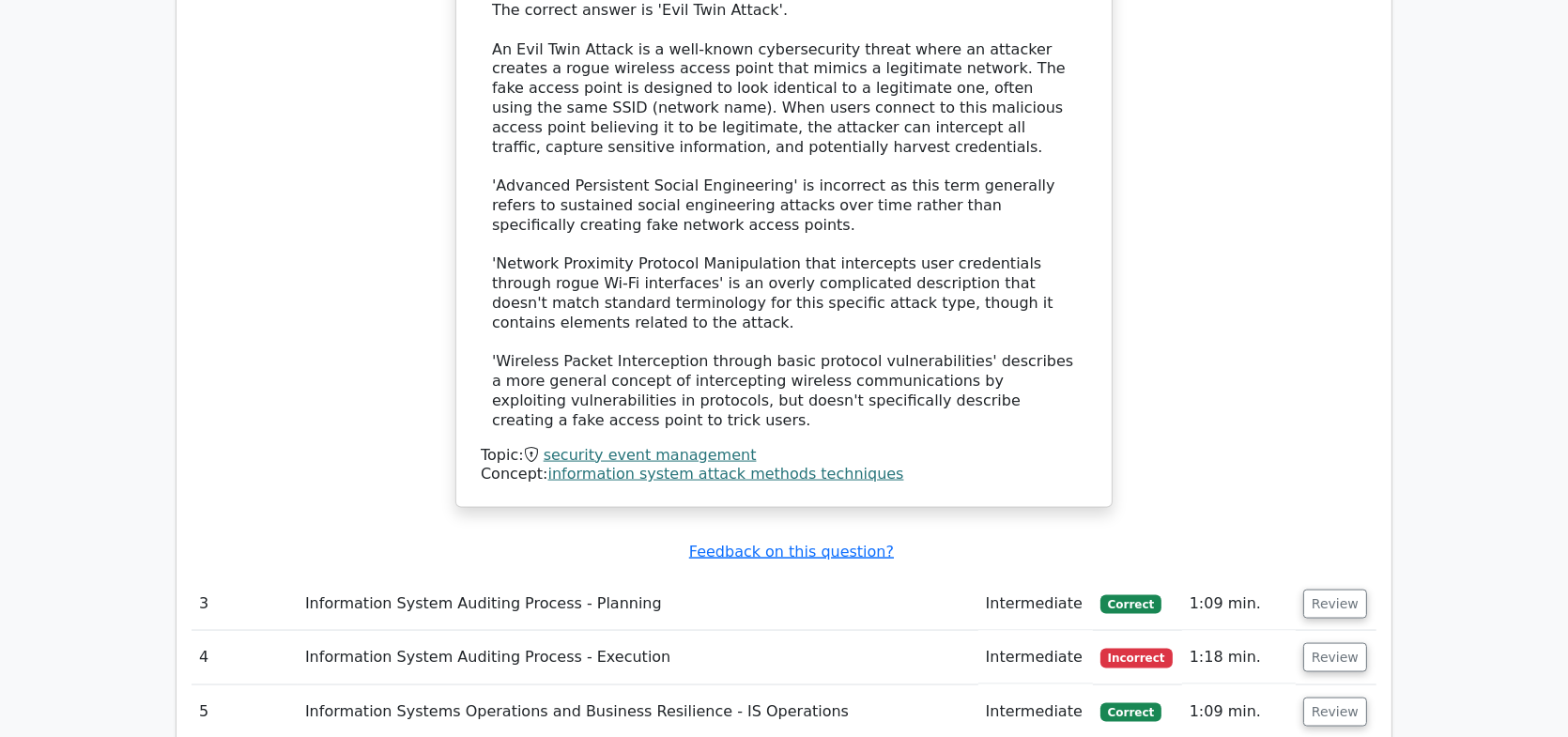
scroll to position [3569, 0]
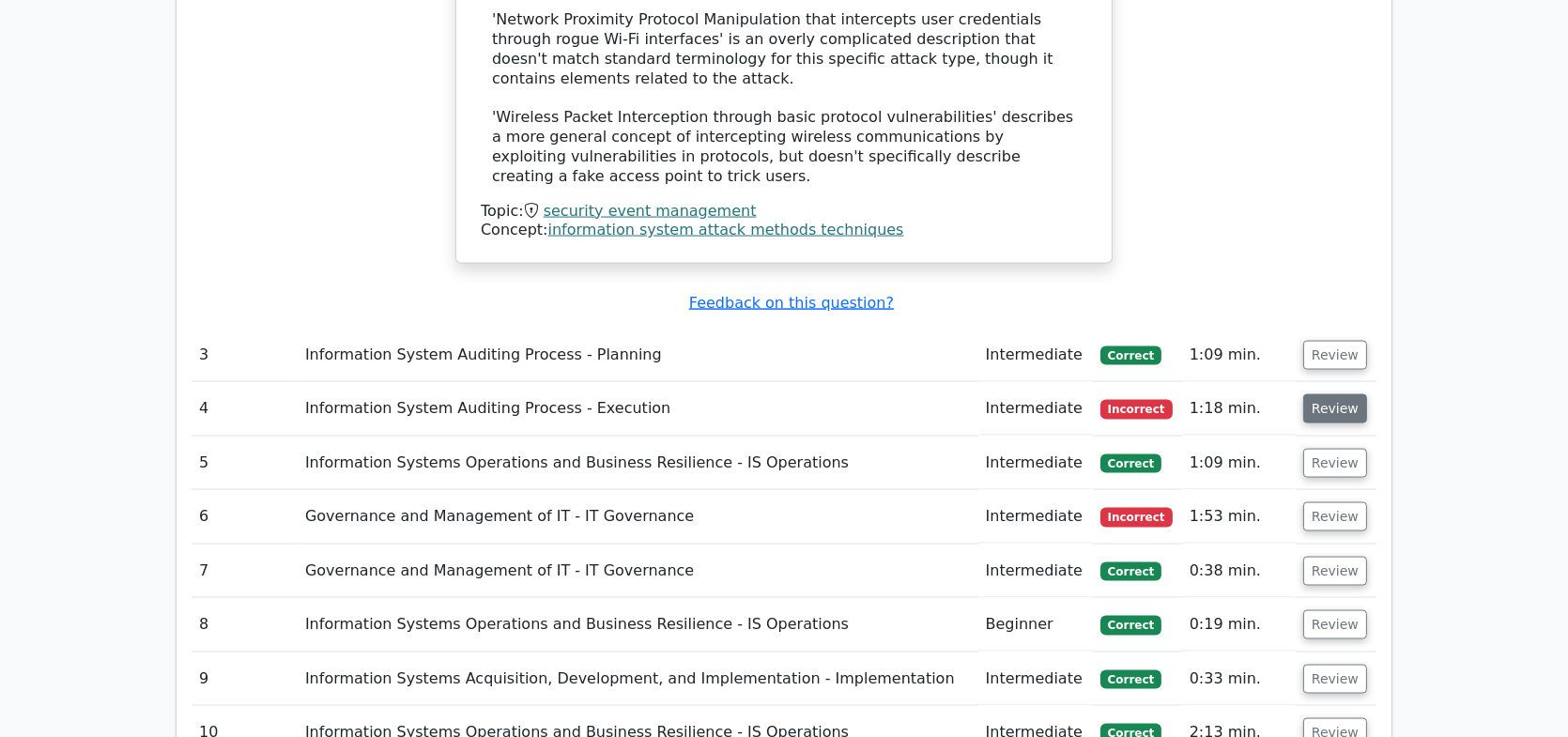
click at [1328, 395] on button "Review" at bounding box center [1334, 409] width 63 height 29
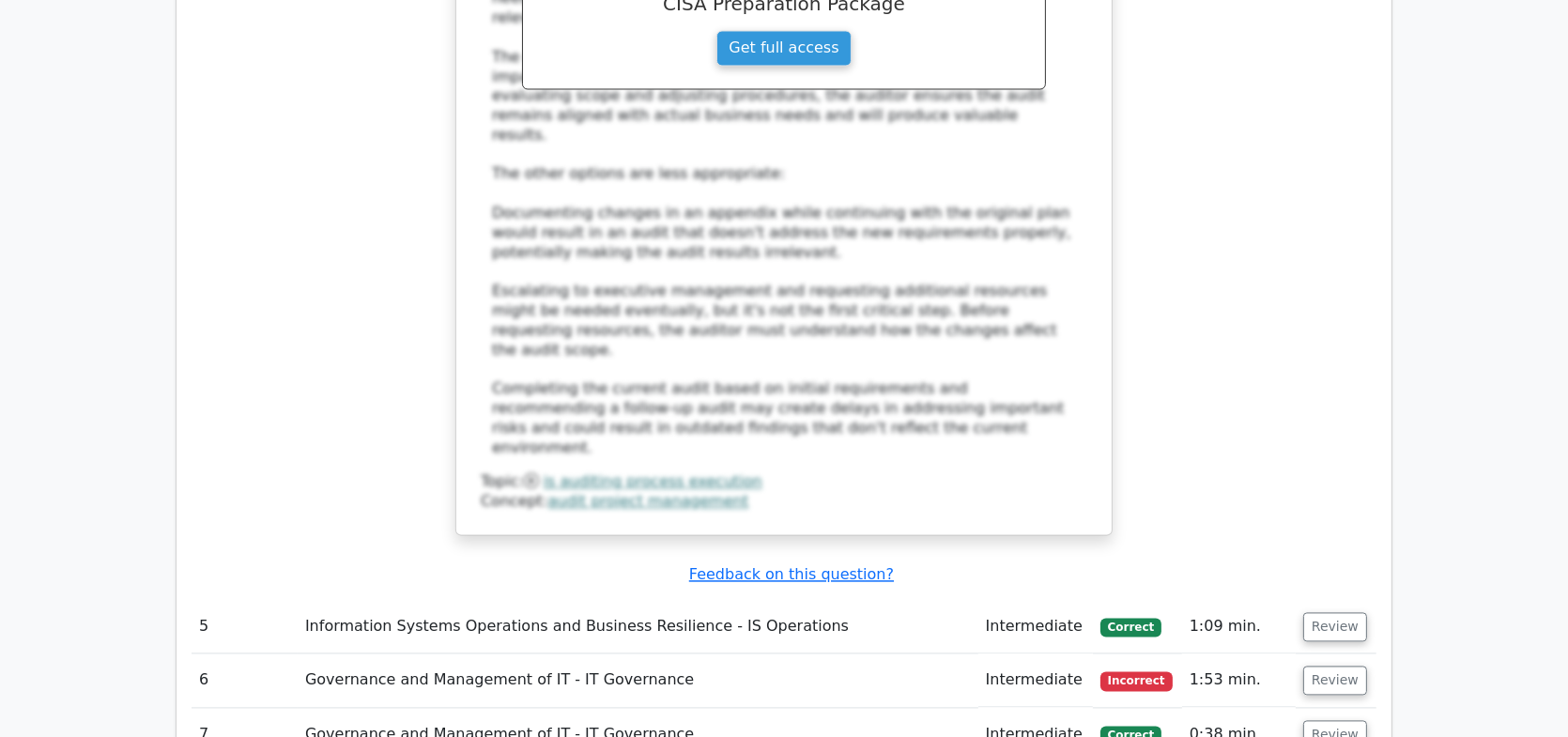
scroll to position [4977, 0]
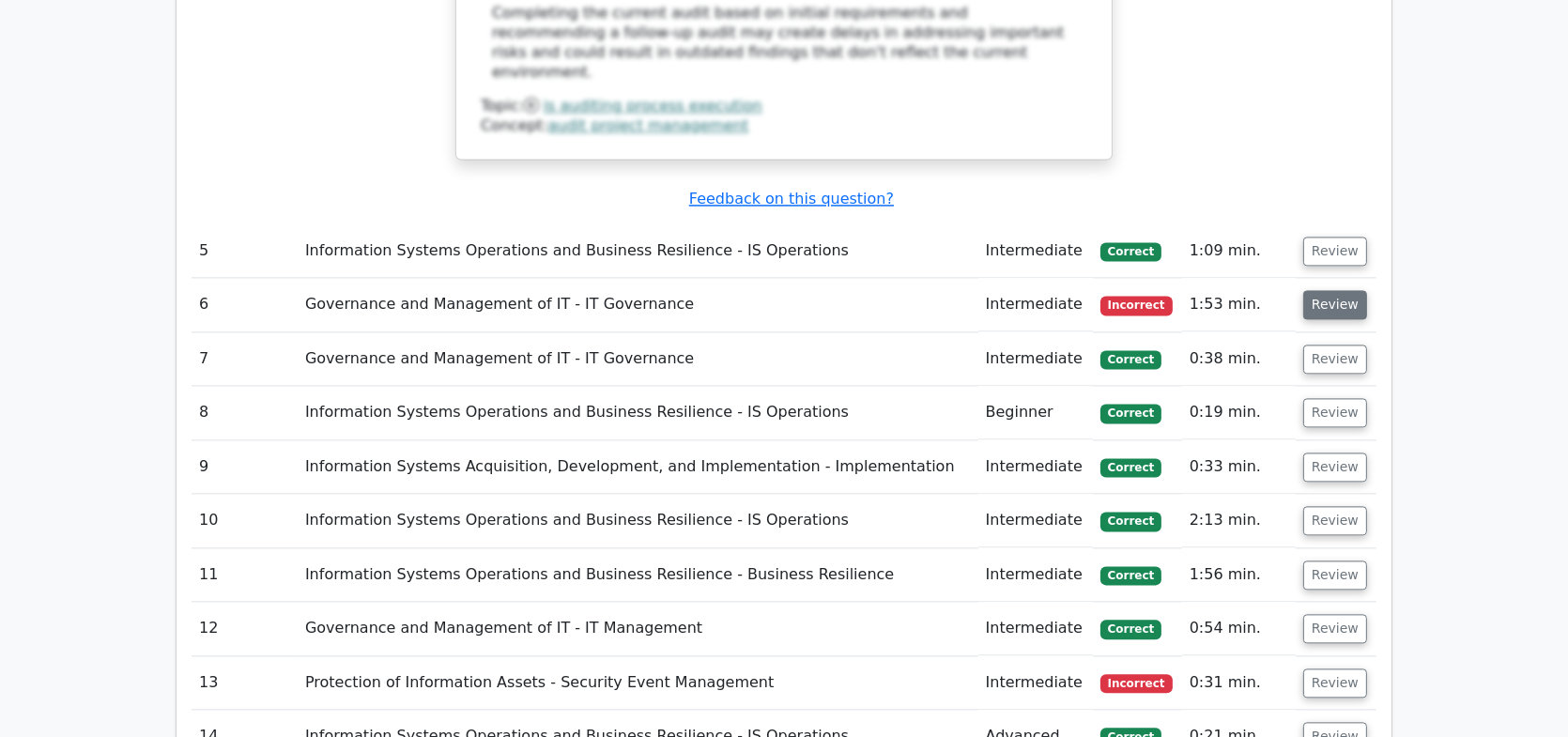
click at [1307, 290] on button "Review" at bounding box center [1334, 305] width 63 height 29
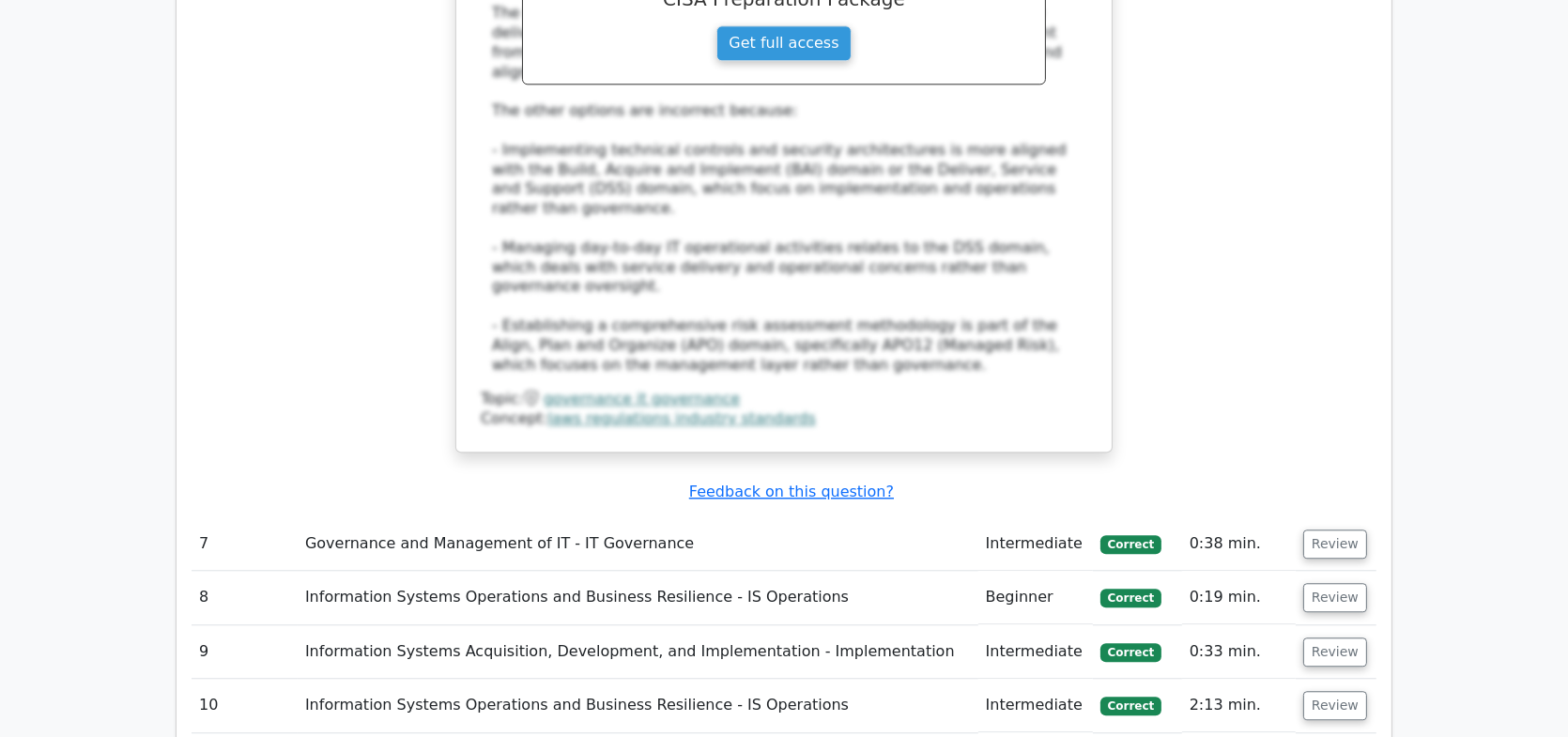
scroll to position [6104, 0]
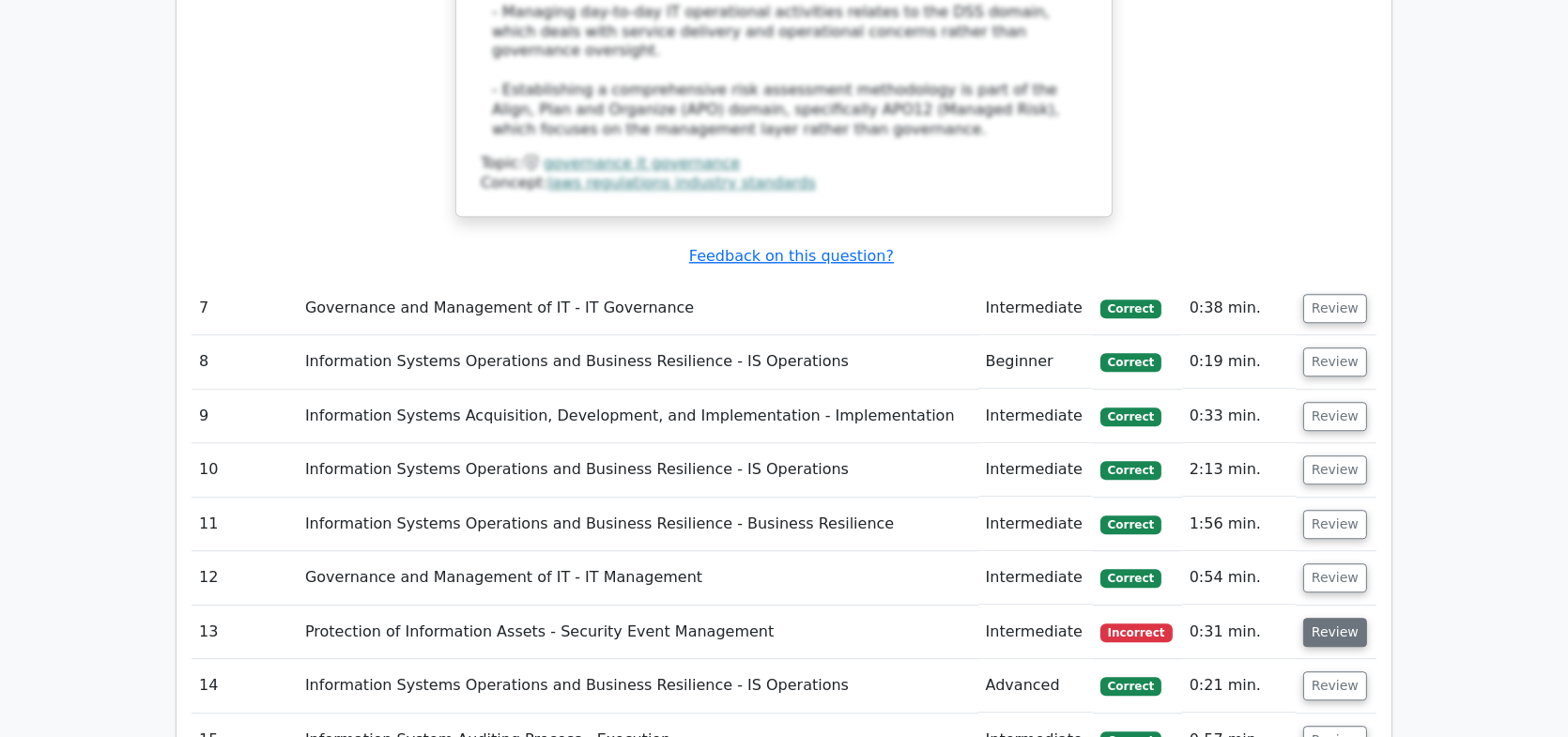
click at [1344, 618] on button "Review" at bounding box center [1334, 632] width 63 height 29
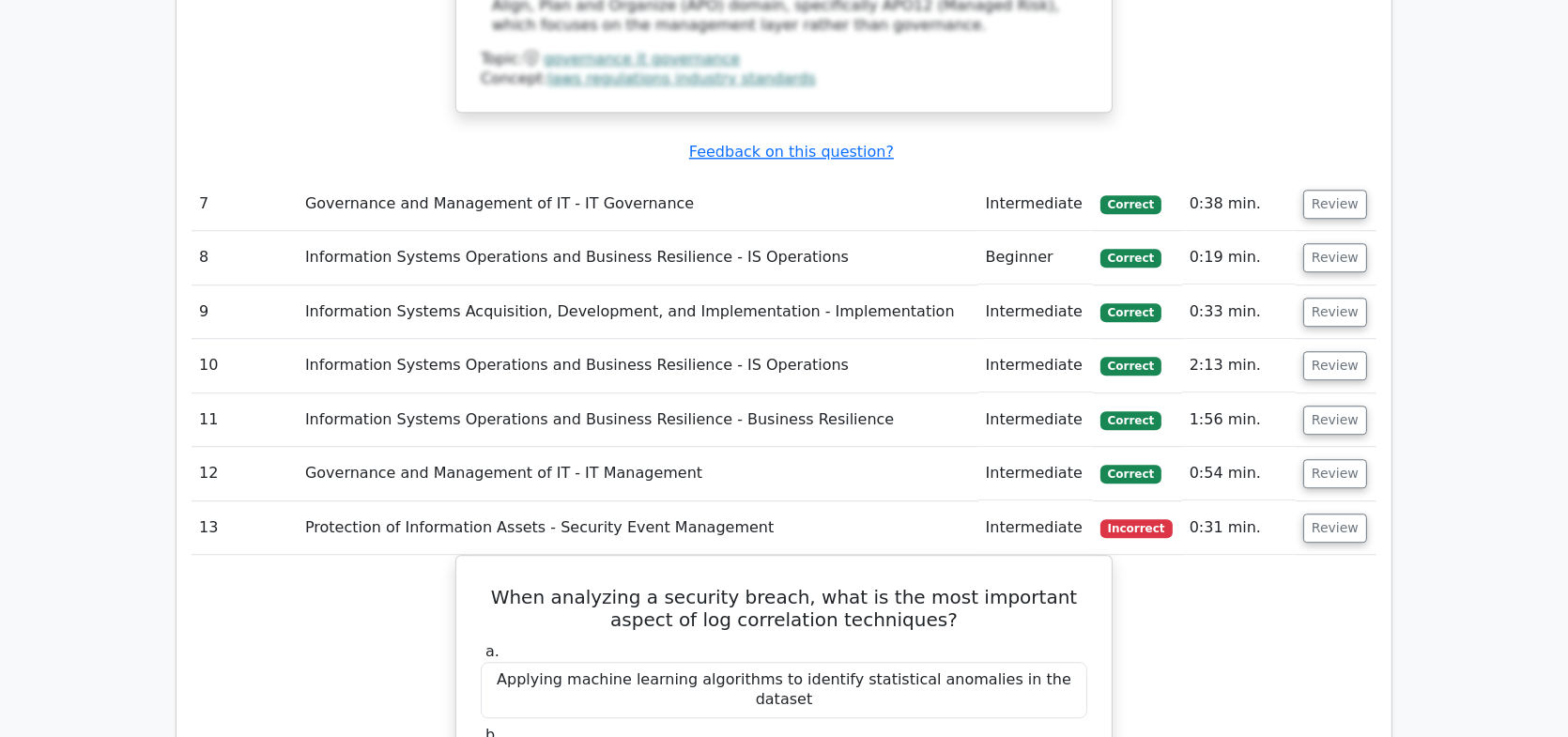
scroll to position [6292, 0]
